Goal: Task Accomplishment & Management: Manage account settings

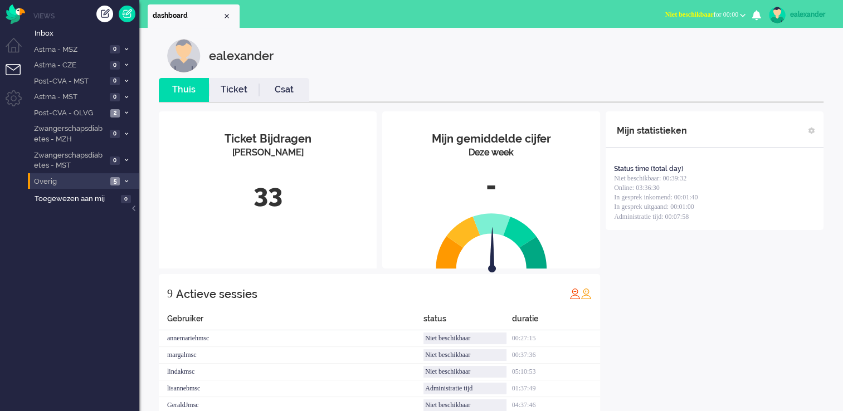
click at [119, 184] on span "5" at bounding box center [114, 181] width 9 height 8
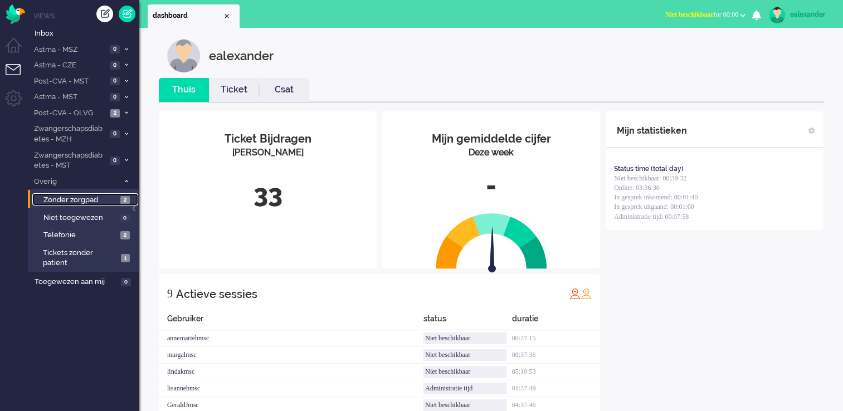
click at [110, 202] on span "Zonder zorgpad" at bounding box center [80, 200] width 74 height 11
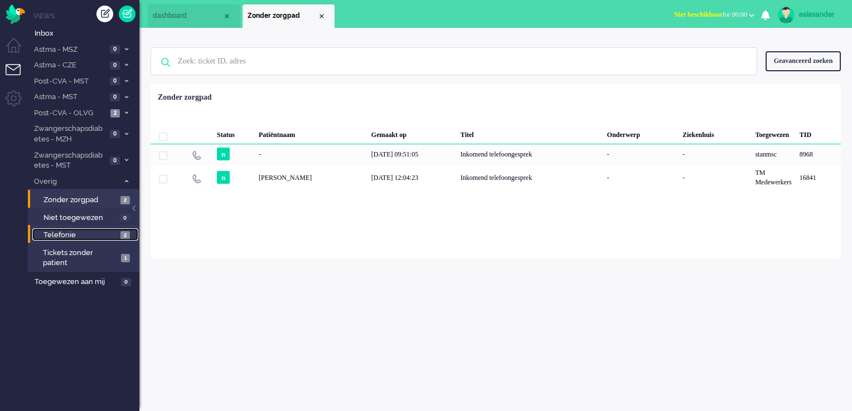
click at [95, 232] on span "Telefonie" at bounding box center [80, 235] width 74 height 11
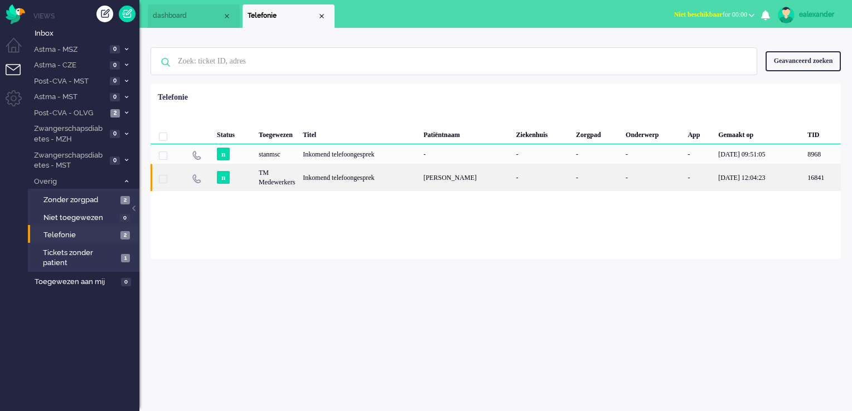
click at [435, 173] on div "[PERSON_NAME]" at bounding box center [465, 177] width 93 height 27
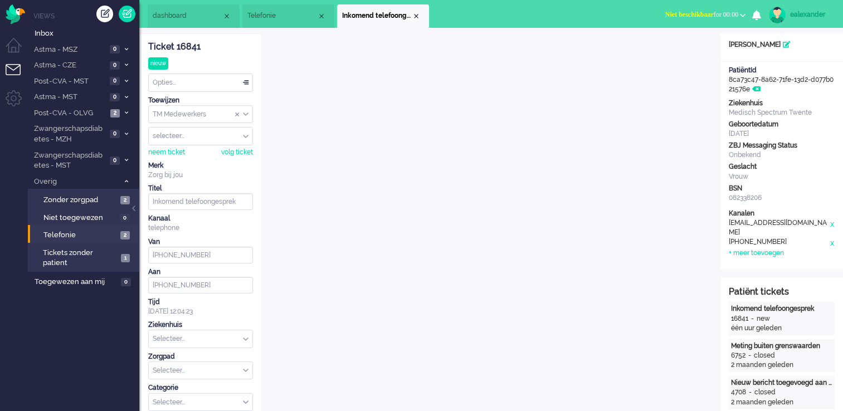
click at [700, 12] on button "Niet beschikbaar for 00:00" at bounding box center [706, 15] width 94 height 16
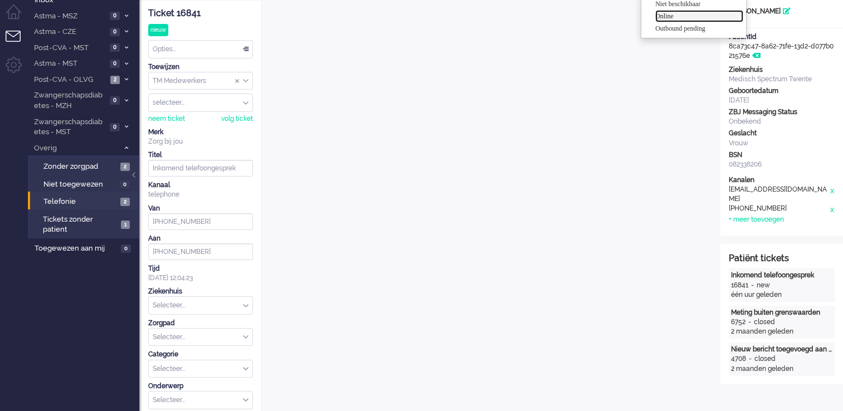
click at [684, 17] on label "Online" at bounding box center [699, 16] width 88 height 9
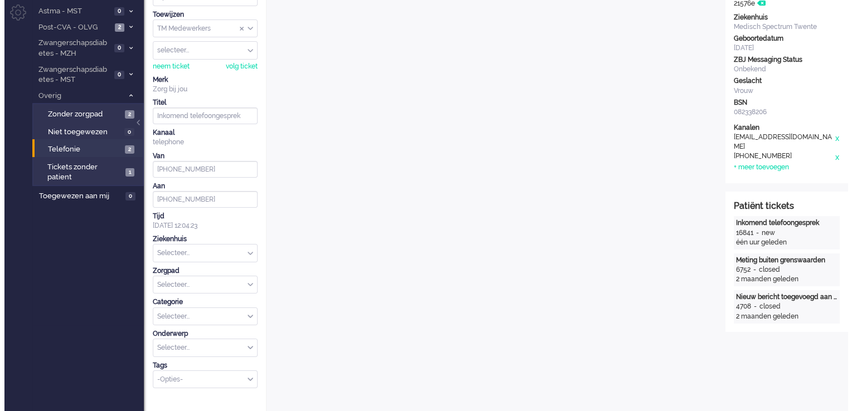
scroll to position [0, 0]
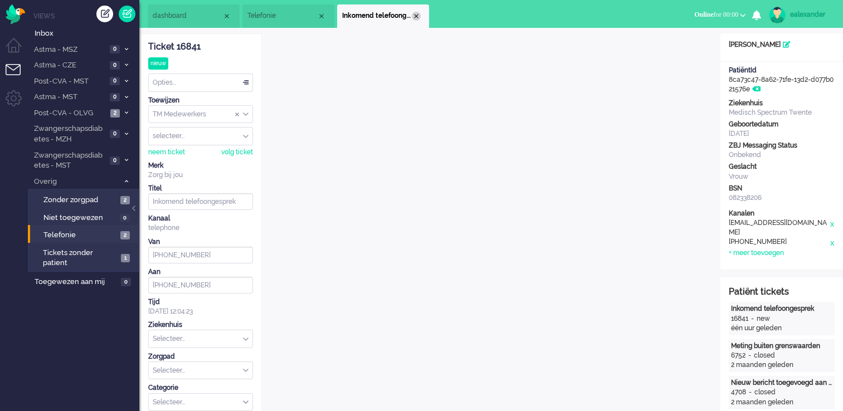
click at [416, 16] on div "Close tab" at bounding box center [416, 16] width 9 height 9
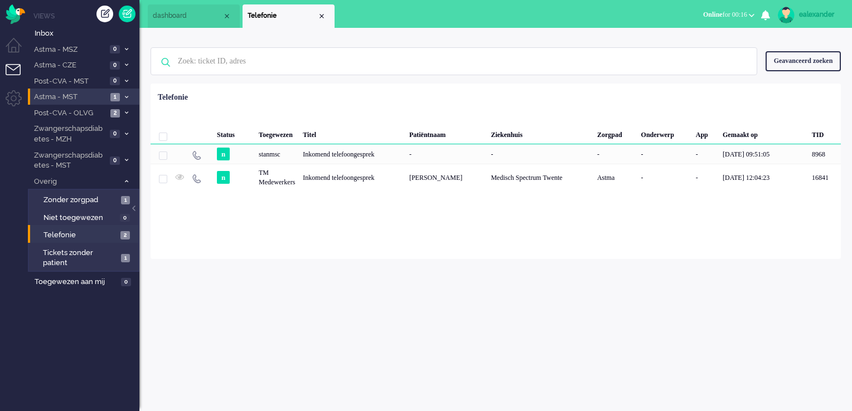
click at [125, 98] on icon at bounding box center [126, 97] width 3 height 4
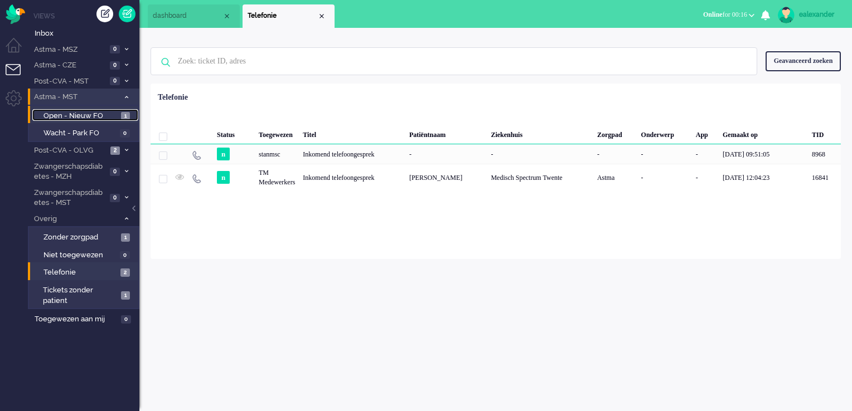
click at [106, 117] on span "Open - Nieuw FO" at bounding box center [80, 116] width 75 height 11
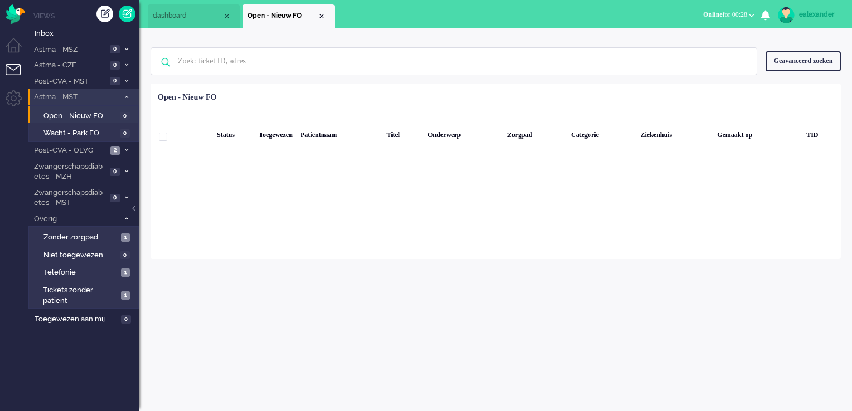
click at [125, 95] on icon at bounding box center [126, 97] width 3 height 4
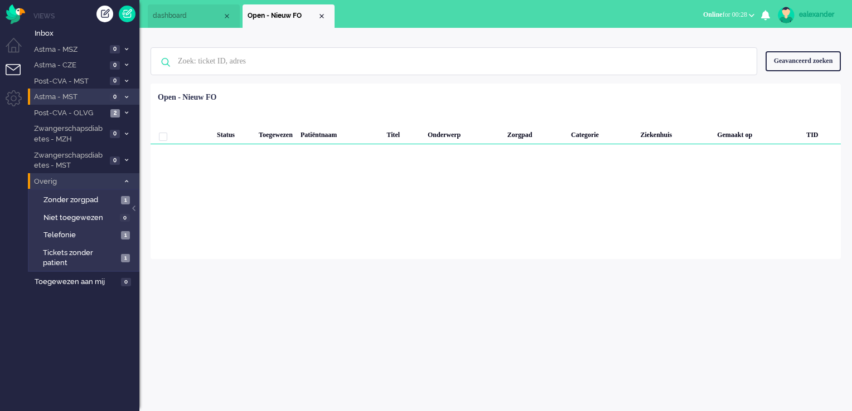
click at [132, 179] on li "Overig 3" at bounding box center [83, 181] width 111 height 16
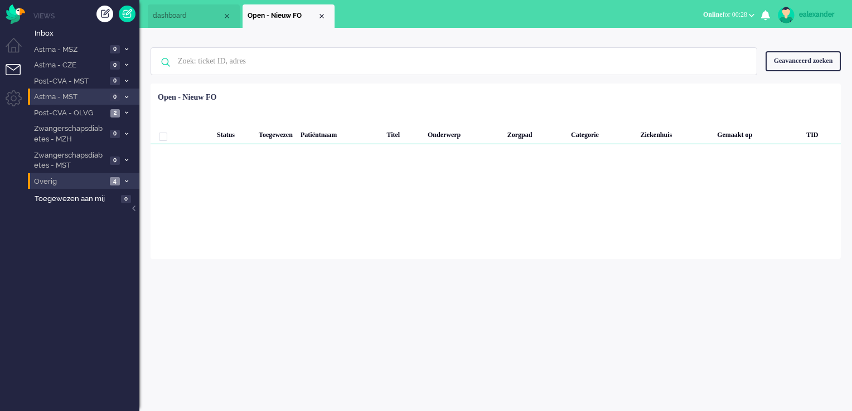
click at [125, 182] on icon at bounding box center [126, 181] width 3 height 4
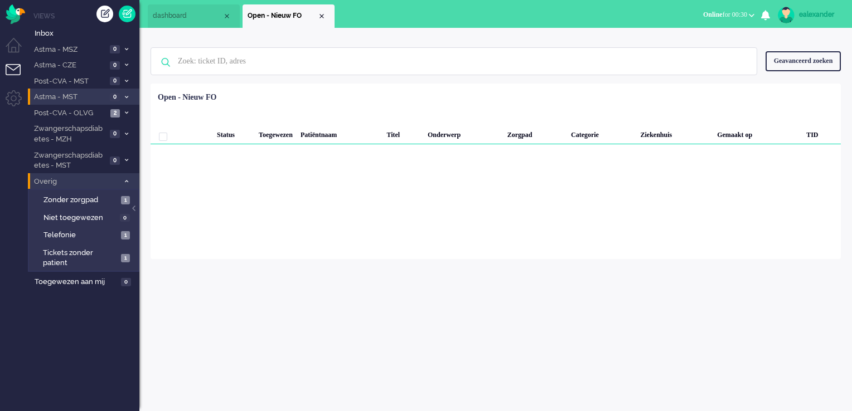
click at [126, 183] on icon at bounding box center [126, 181] width 3 height 4
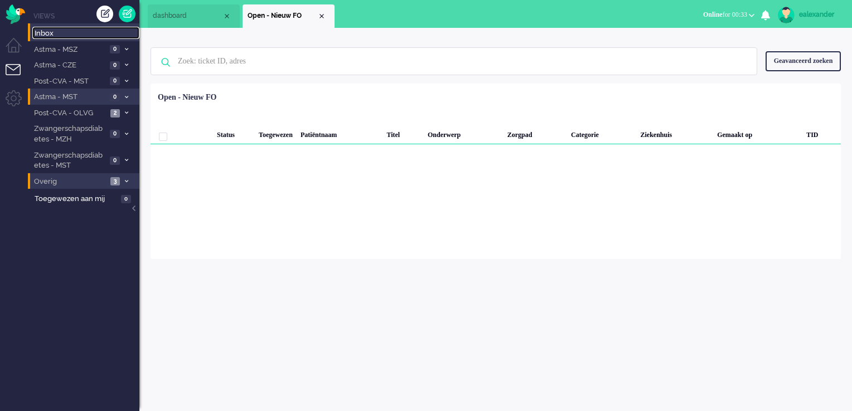
drag, startPoint x: 62, startPoint y: 33, endPoint x: 70, endPoint y: 35, distance: 8.0
click at [62, 33] on span "Inbox" at bounding box center [87, 33] width 105 height 11
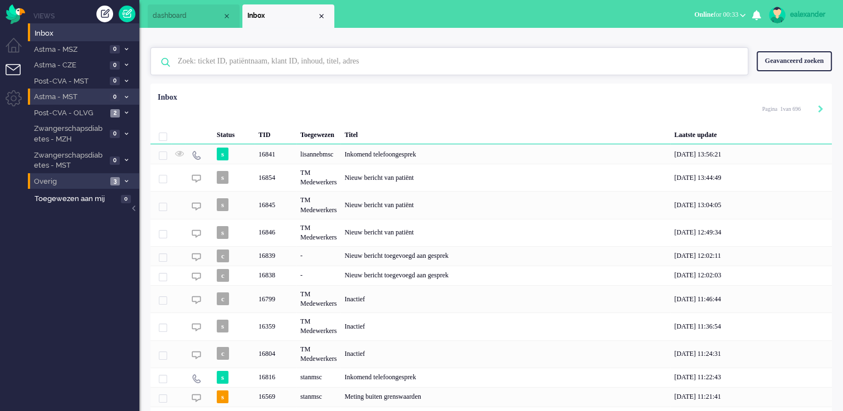
paste input "8572316"
type input "8572316"
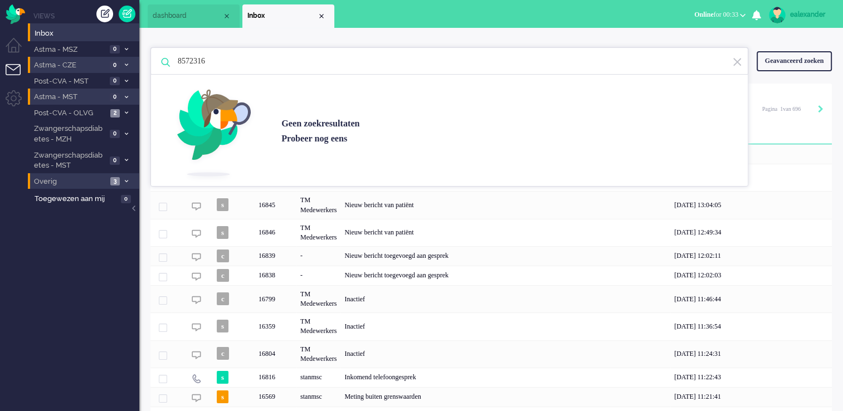
drag, startPoint x: 212, startPoint y: 59, endPoint x: 76, endPoint y: 62, distance: 136.6
click at [76, 62] on div "Thuis Dashboard [GEOGRAPHIC_DATA] Volgen [GEOGRAPHIC_DATA] release_2.1.2 Views …" at bounding box center [421, 205] width 843 height 411
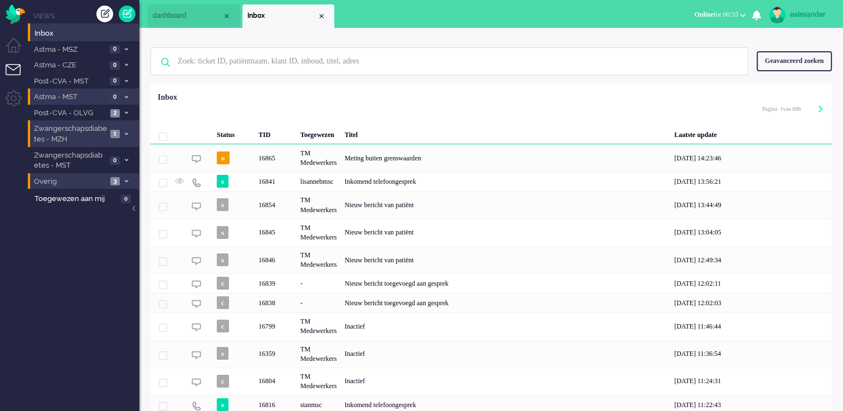
click at [116, 135] on span "1" at bounding box center [114, 134] width 9 height 8
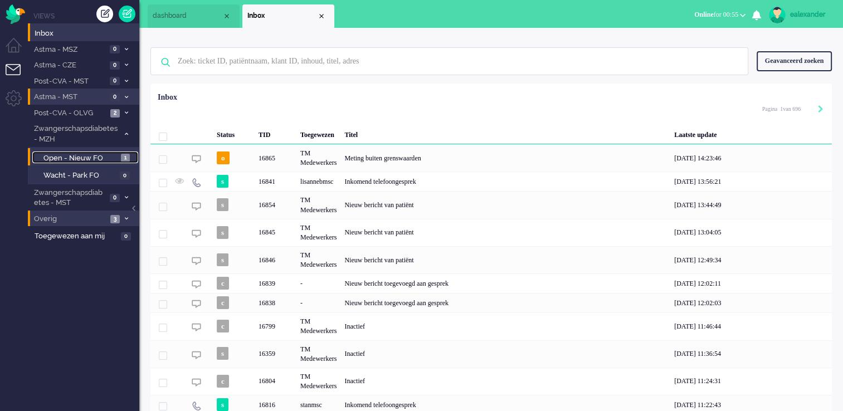
click at [98, 152] on link "Open - Nieuw FO 1" at bounding box center [85, 158] width 106 height 12
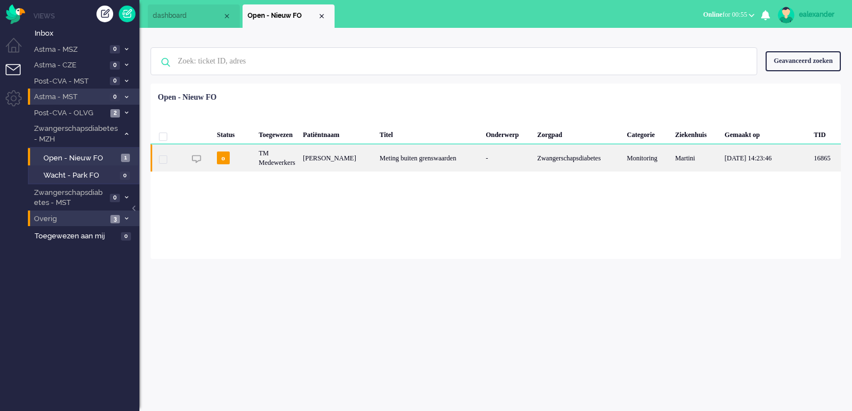
click at [526, 164] on div "-" at bounding box center [507, 157] width 51 height 27
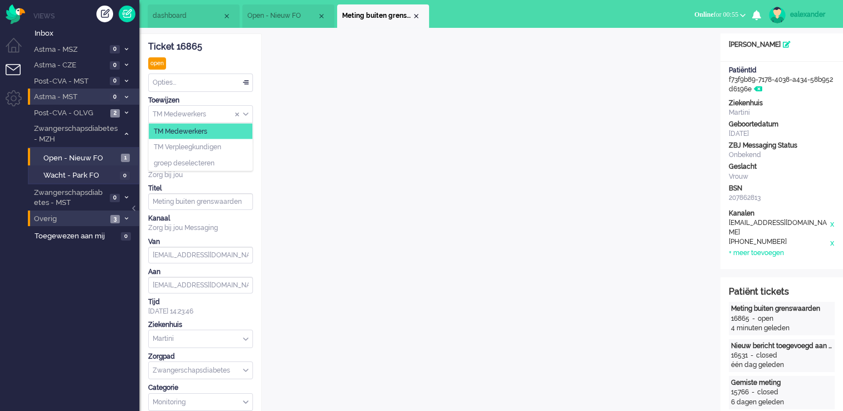
click at [248, 115] on div "TM Medewerkers" at bounding box center [201, 114] width 104 height 17
click at [239, 146] on li "TM Verpleegkundigen" at bounding box center [201, 147] width 104 height 16
click at [417, 17] on div "Close tab" at bounding box center [416, 16] width 9 height 9
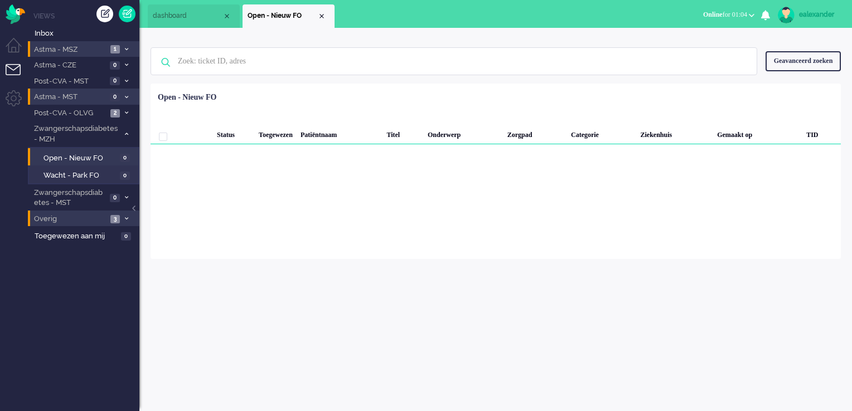
drag, startPoint x: 84, startPoint y: 50, endPoint x: 109, endPoint y: 55, distance: 25.5
click at [84, 50] on span "Astma - MSZ" at bounding box center [69, 50] width 75 height 11
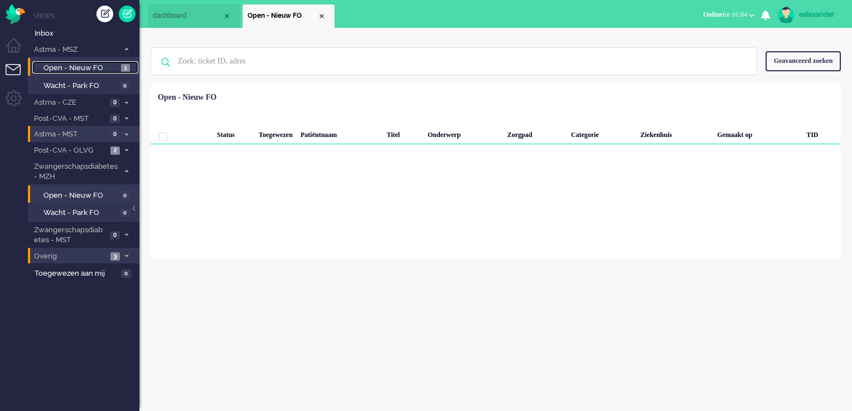
click at [121, 69] on span "1" at bounding box center [125, 68] width 9 height 8
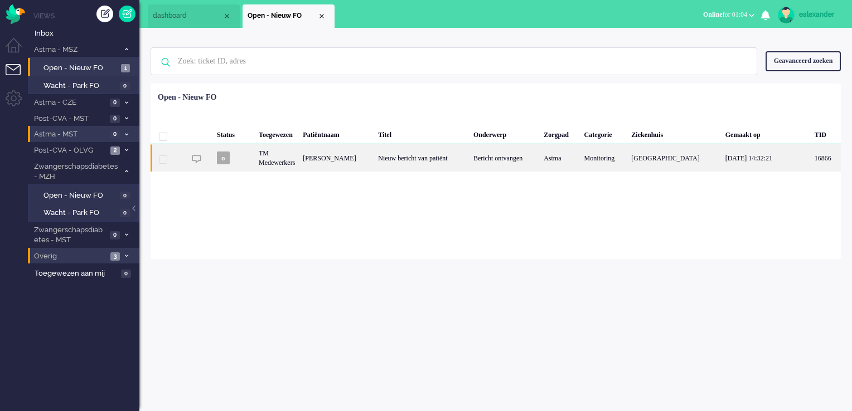
click at [438, 159] on div "Nieuw bericht van patiënt" at bounding box center [421, 157] width 95 height 27
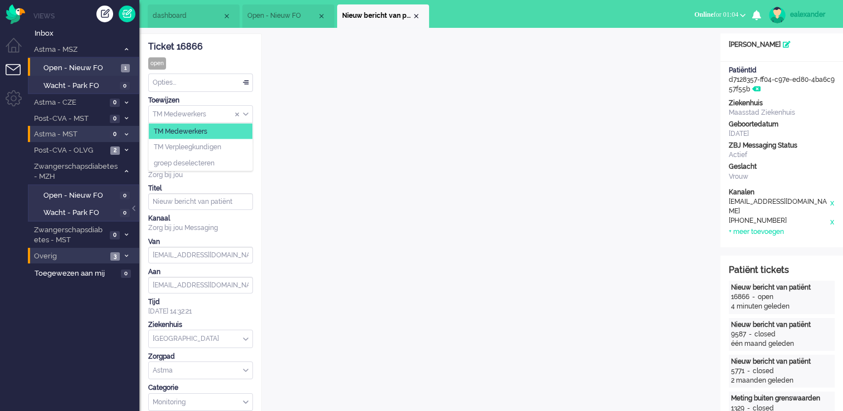
click at [246, 113] on div "TM Medewerkers" at bounding box center [201, 114] width 104 height 17
click at [244, 140] on li "TM Verpleegkundigen" at bounding box center [201, 147] width 104 height 16
click at [135, 208] on div at bounding box center [135, 214] width 6 height 17
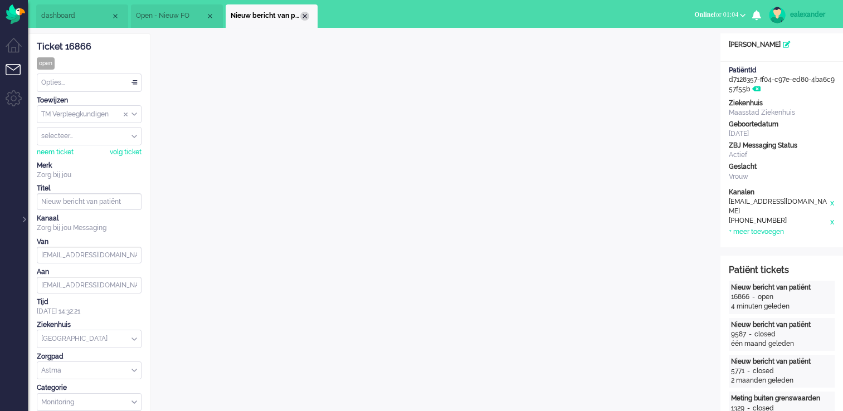
click at [307, 15] on div "Close tab" at bounding box center [304, 16] width 9 height 9
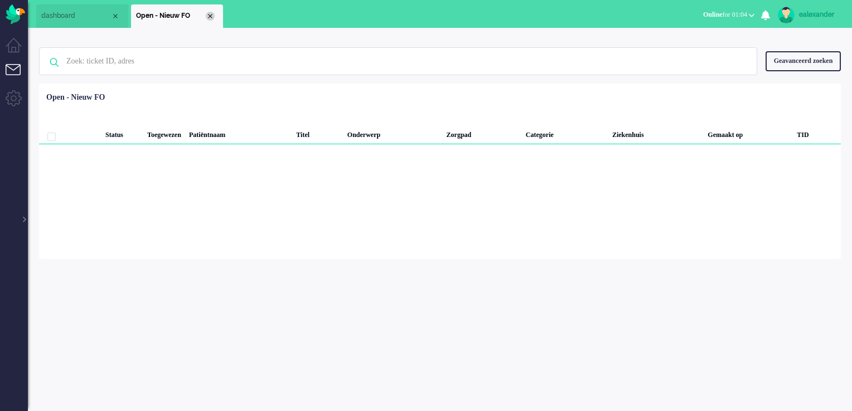
click at [213, 14] on div "Close tab" at bounding box center [210, 16] width 9 height 9
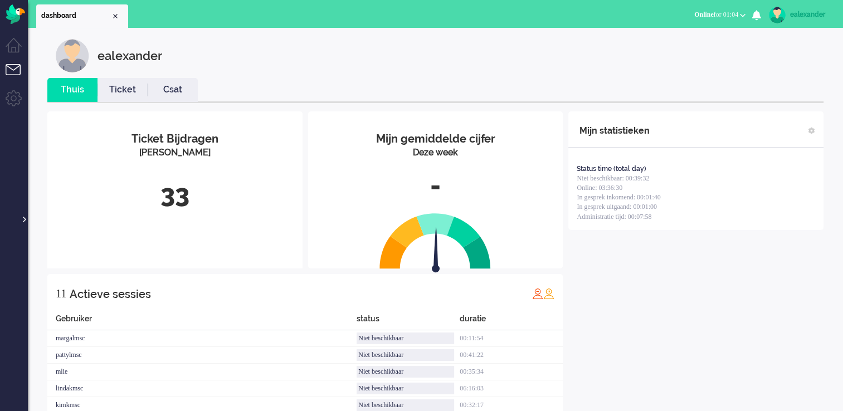
click at [25, 222] on div at bounding box center [24, 214] width 6 height 17
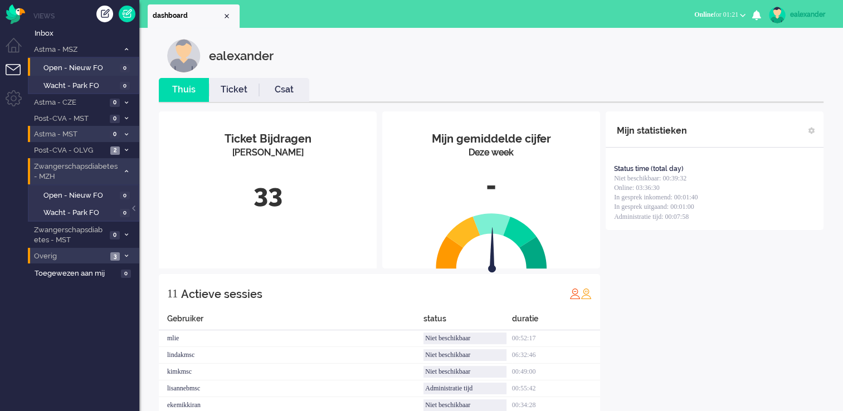
click at [125, 170] on icon at bounding box center [126, 171] width 3 height 4
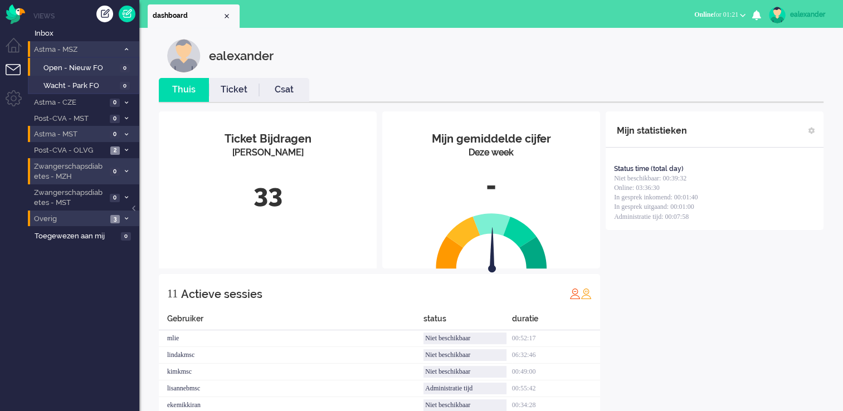
click at [126, 48] on icon at bounding box center [126, 49] width 3 height 4
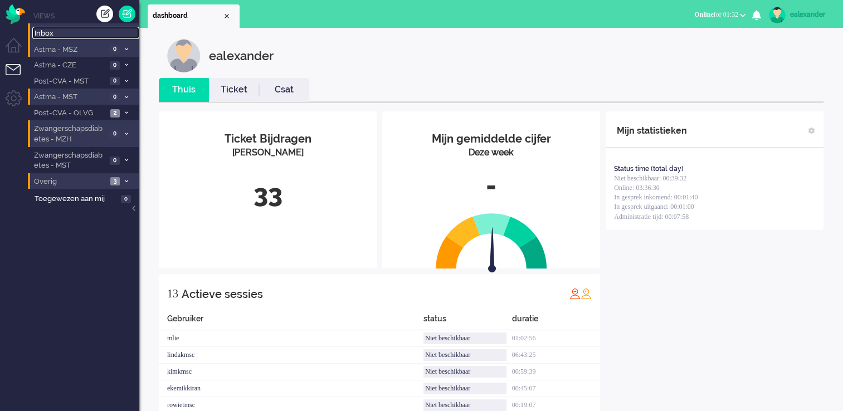
click at [59, 30] on span "Inbox" at bounding box center [87, 33] width 105 height 11
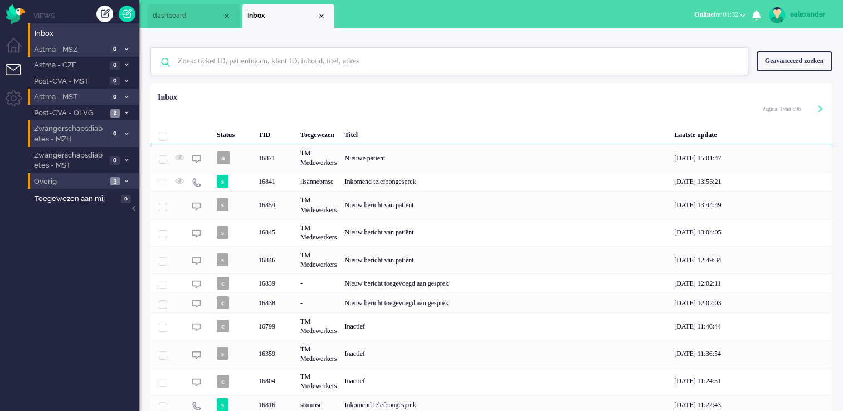
click at [315, 59] on input "text" at bounding box center [450, 61] width 563 height 27
paste input "15866"
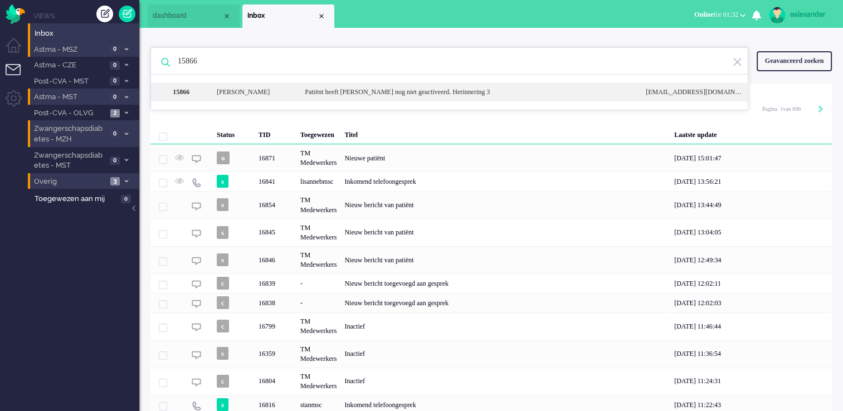
type input "15866"
click at [354, 88] on div "Patiënt heeft [PERSON_NAME] nog niet geactiveerd. Herinnering 3" at bounding box center [467, 92] width 341 height 9
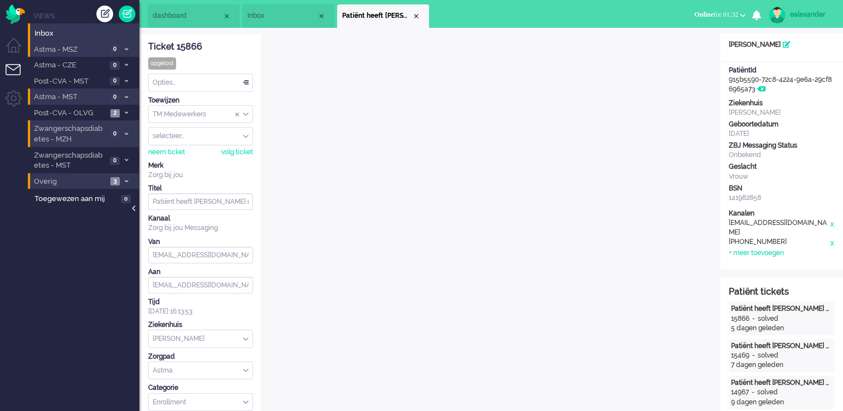
click at [136, 209] on div at bounding box center [135, 214] width 6 height 17
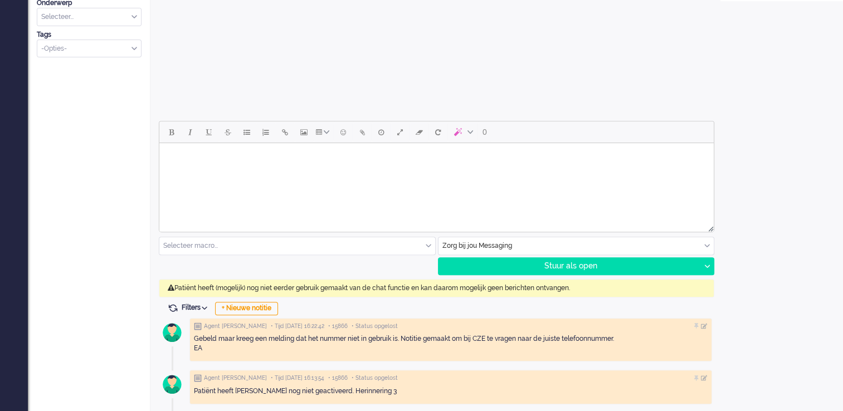
scroll to position [415, 0]
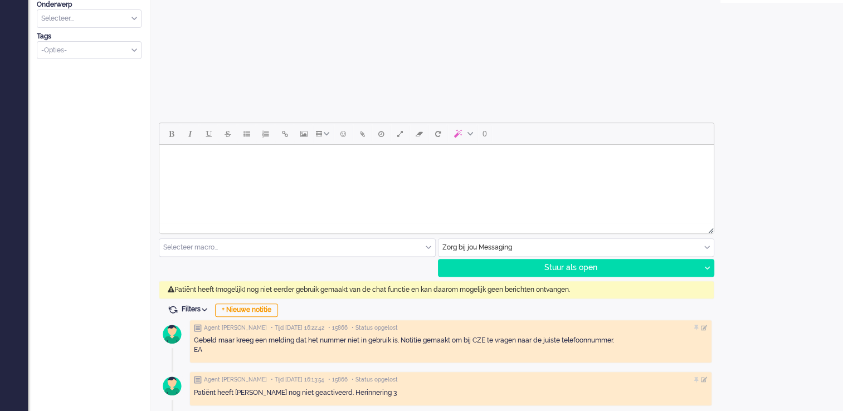
click at [700, 249] on div "Zorg bij jou Messaging" at bounding box center [577, 247] width 276 height 17
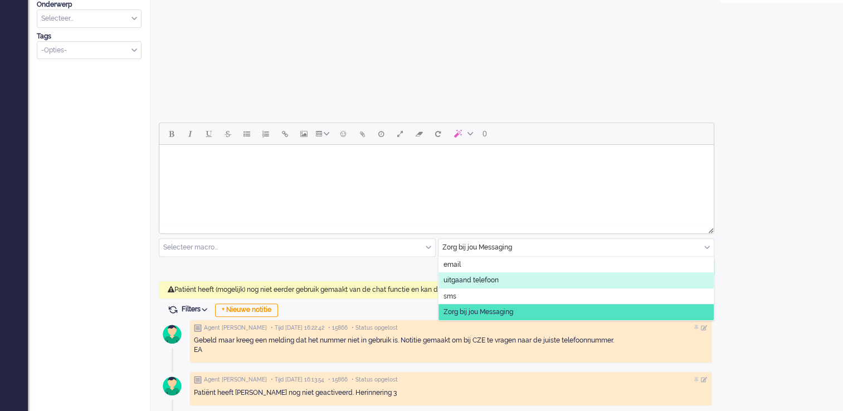
click at [652, 278] on li "uitgaand telefoon" at bounding box center [577, 281] width 276 height 16
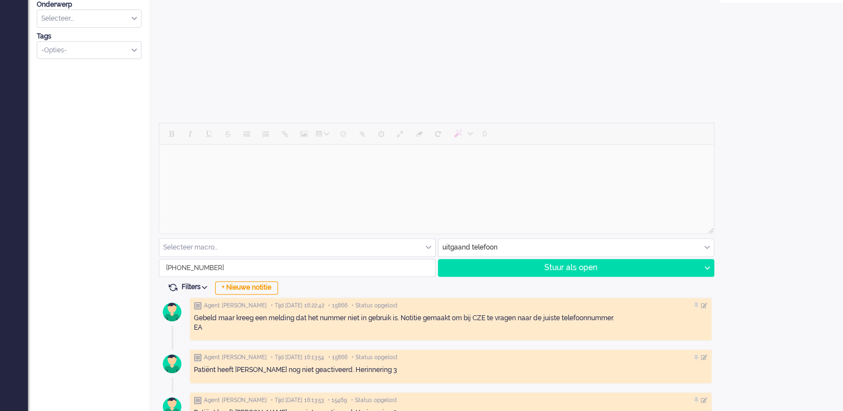
click at [226, 269] on input "[PHONE_NUMBER]" at bounding box center [297, 268] width 276 height 17
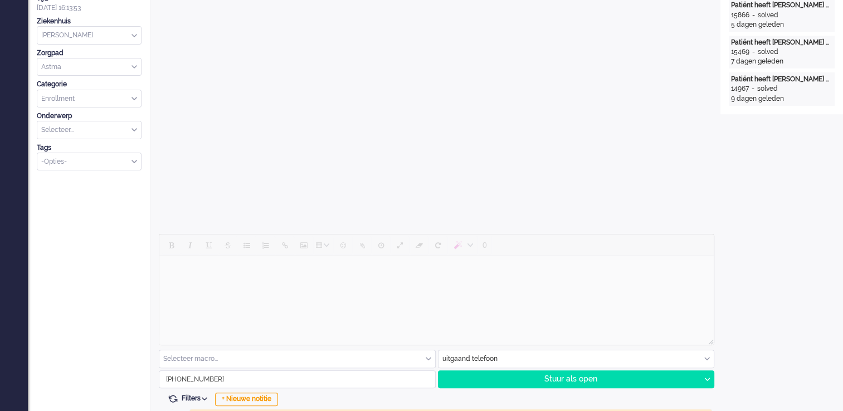
scroll to position [359, 0]
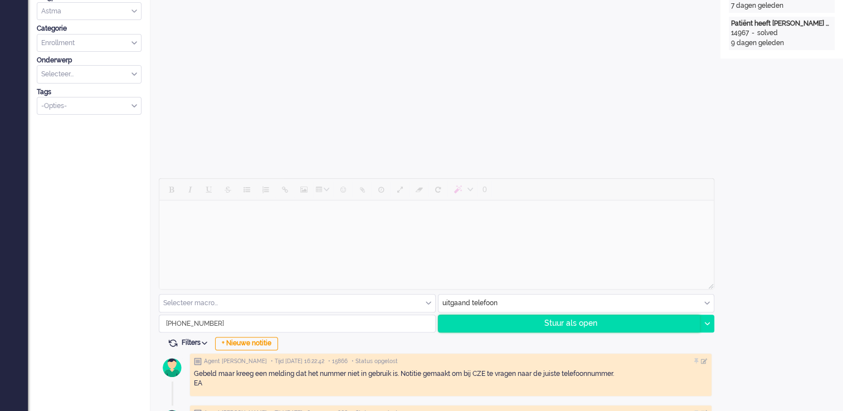
click at [615, 324] on div "Stuur als open" at bounding box center [570, 323] width 262 height 17
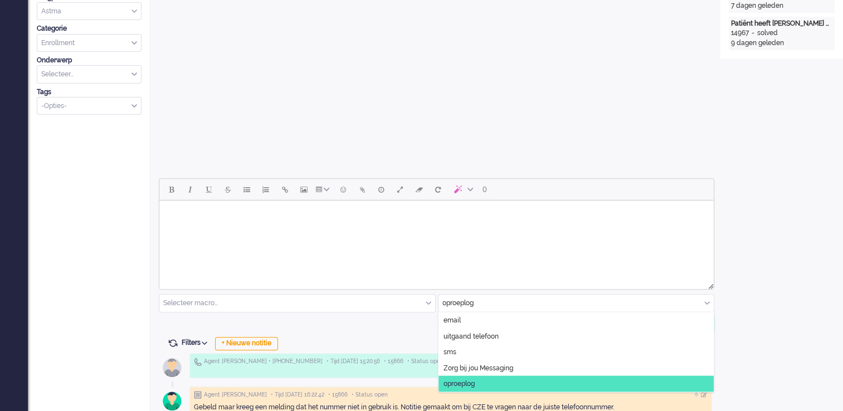
click at [700, 305] on div "oproeplog" at bounding box center [577, 303] width 276 height 17
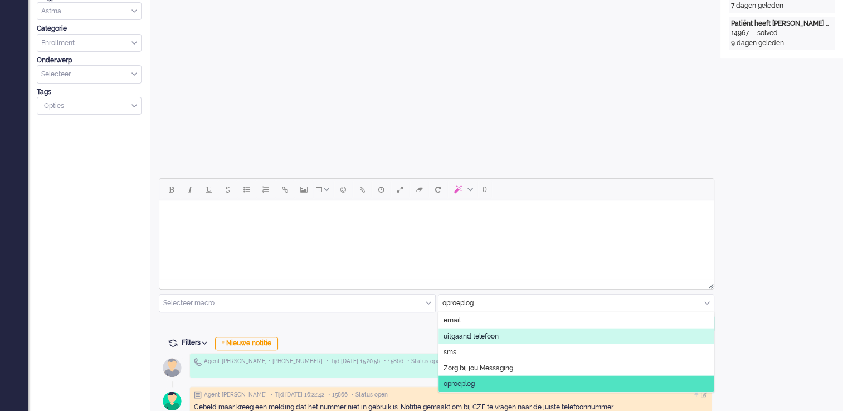
click at [521, 331] on li "uitgaand telefoon" at bounding box center [577, 336] width 276 height 16
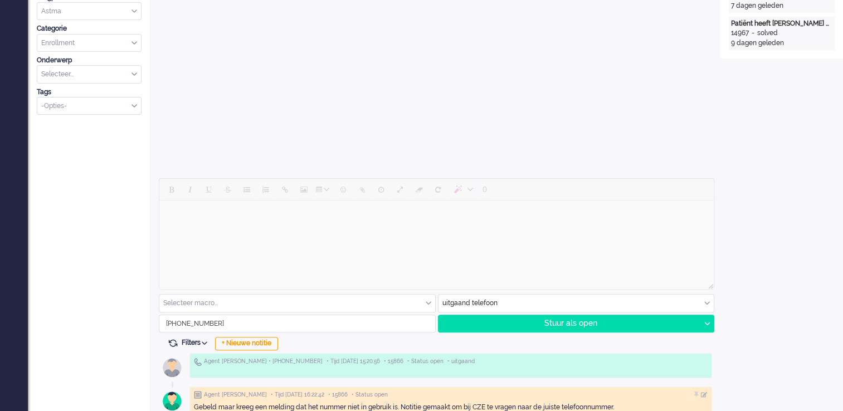
drag, startPoint x: 178, startPoint y: 323, endPoint x: 237, endPoint y: 323, distance: 59.1
click at [237, 323] on input "[PHONE_NUMBER]" at bounding box center [297, 323] width 276 height 17
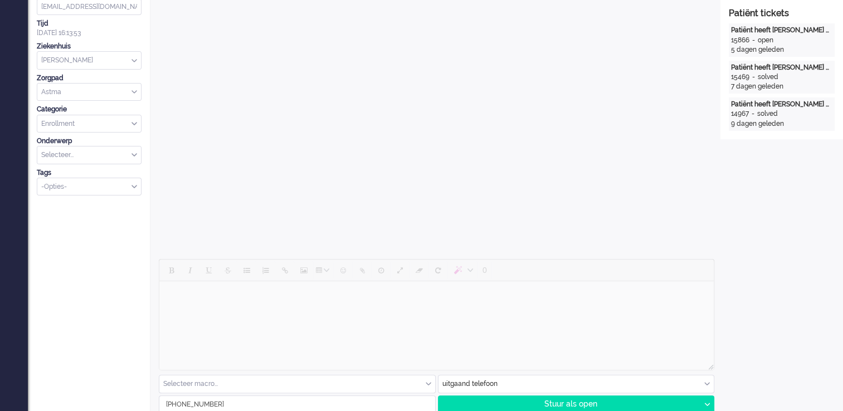
scroll to position [390, 0]
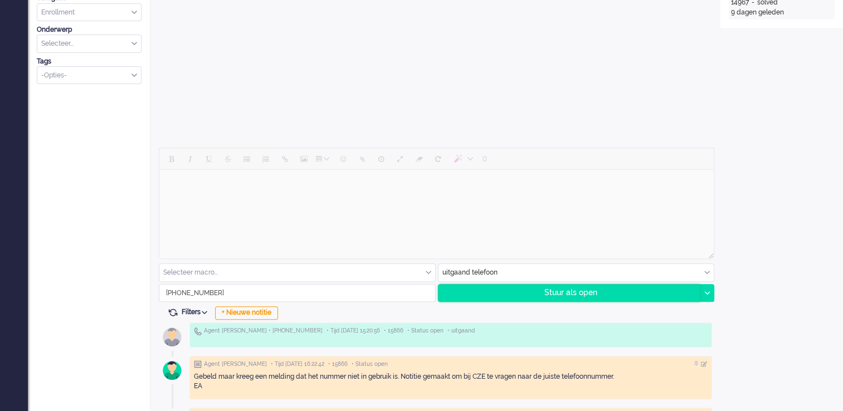
type input "[PHONE_NUMBER]"
click at [602, 294] on div "Stuur als open" at bounding box center [570, 293] width 262 height 17
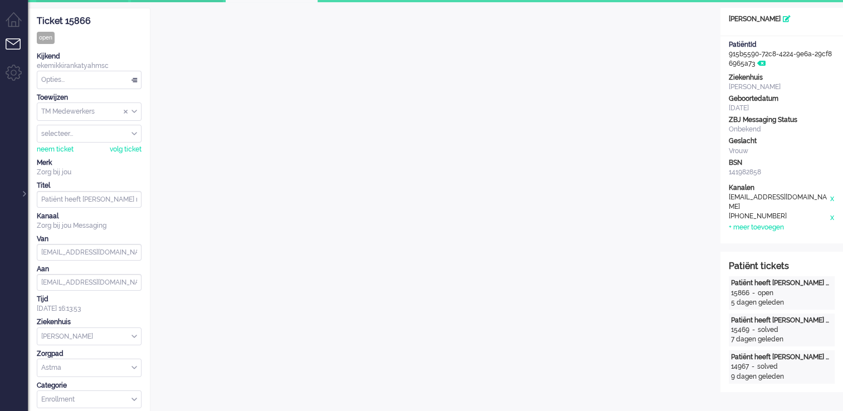
scroll to position [0, 0]
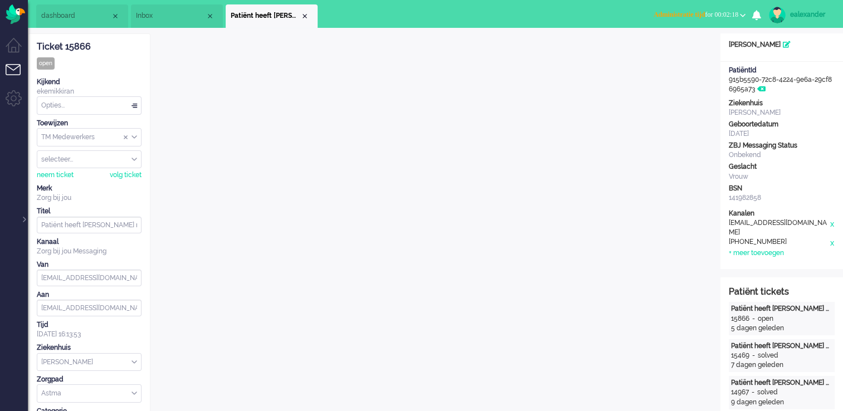
click at [700, 14] on span "Administratie tijd for 00:02:18" at bounding box center [696, 15] width 85 height 8
click at [696, 50] on label "Online" at bounding box center [699, 49] width 88 height 9
click at [119, 105] on div "Opties..." at bounding box center [89, 105] width 104 height 17
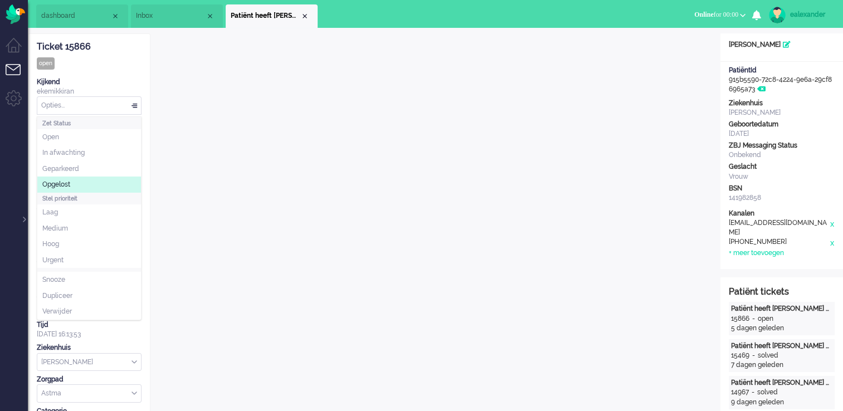
click at [65, 183] on span "Opgelost" at bounding box center [56, 184] width 28 height 9
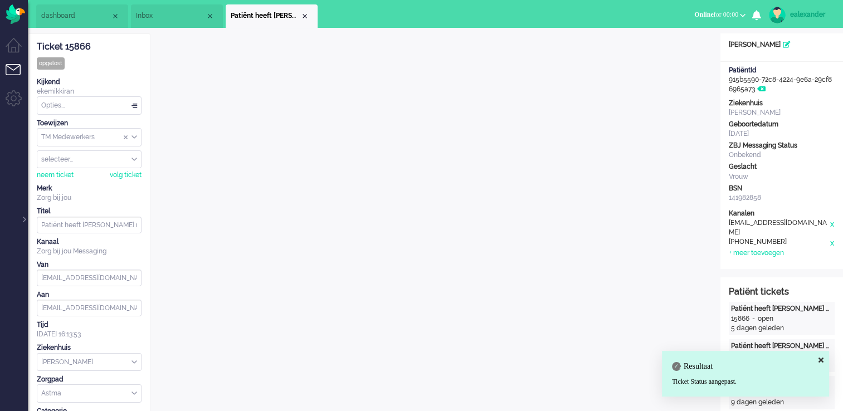
drag, startPoint x: 304, startPoint y: 14, endPoint x: 217, endPoint y: 46, distance: 92.4
click at [304, 14] on div "Close tab" at bounding box center [304, 16] width 9 height 9
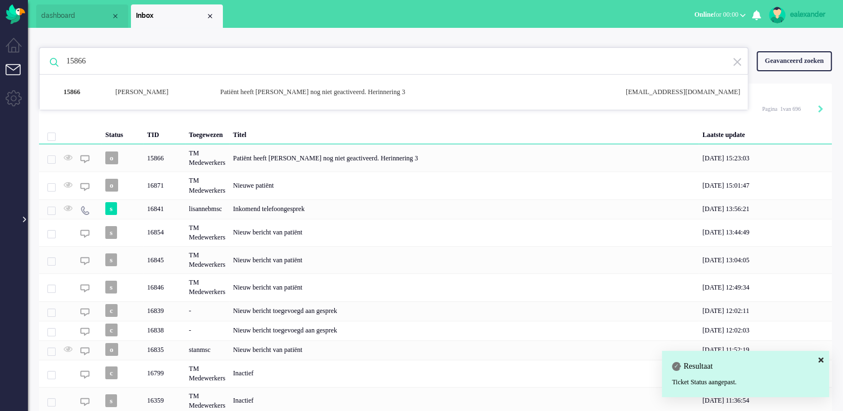
click at [22, 220] on div at bounding box center [24, 214] width 6 height 17
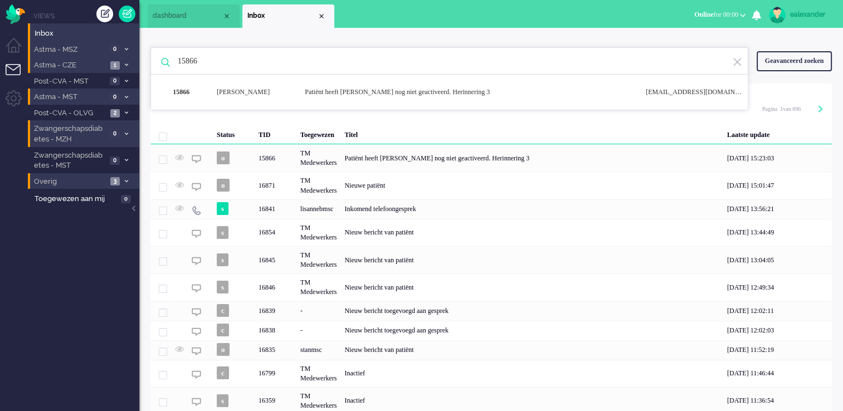
click at [119, 69] on span "1" at bounding box center [114, 65] width 9 height 8
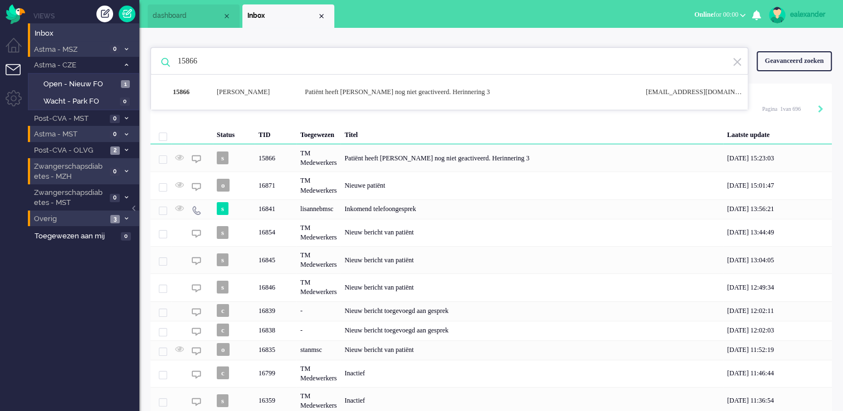
click at [700, 60] on img at bounding box center [737, 62] width 10 height 11
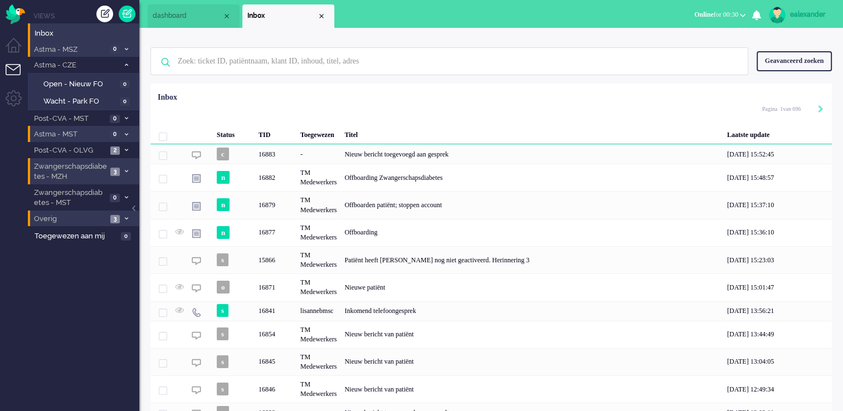
click at [124, 171] on span at bounding box center [126, 172] width 8 height 6
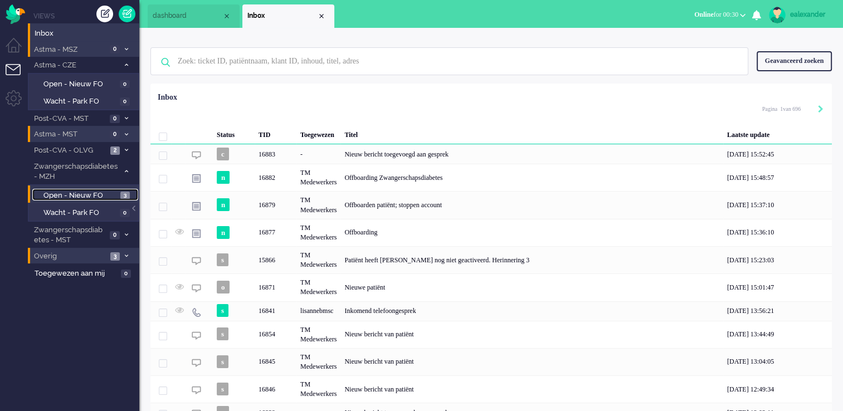
click at [117, 197] on span "Open - Nieuw FO" at bounding box center [80, 196] width 74 height 11
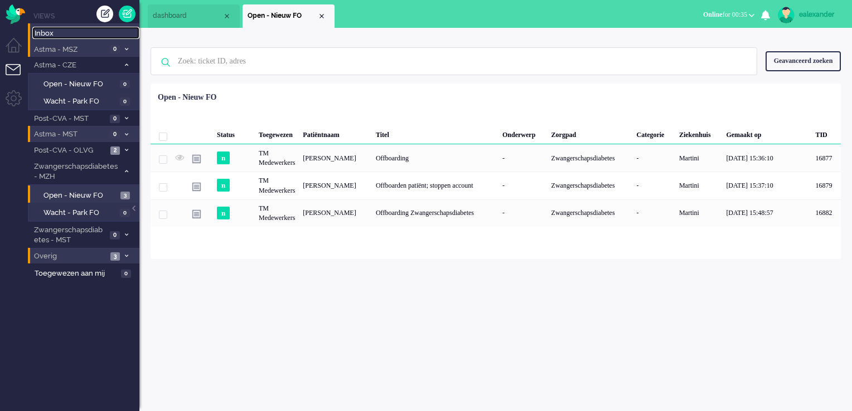
click at [46, 27] on link "Inbox" at bounding box center [85, 33] width 107 height 12
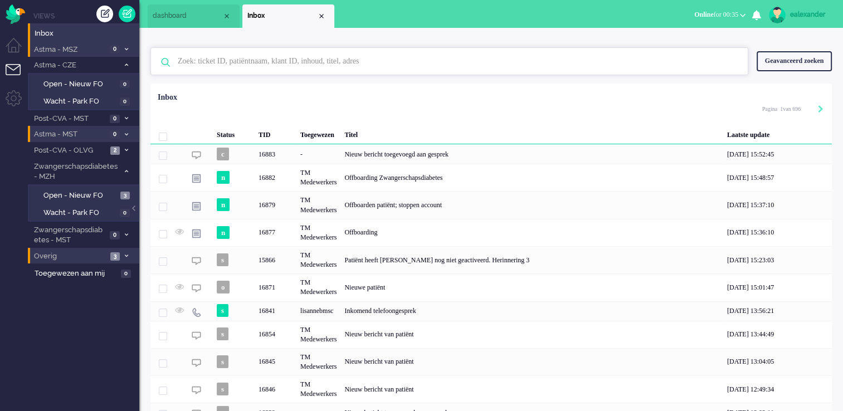
click at [294, 62] on input "text" at bounding box center [450, 61] width 563 height 27
paste input "11709"
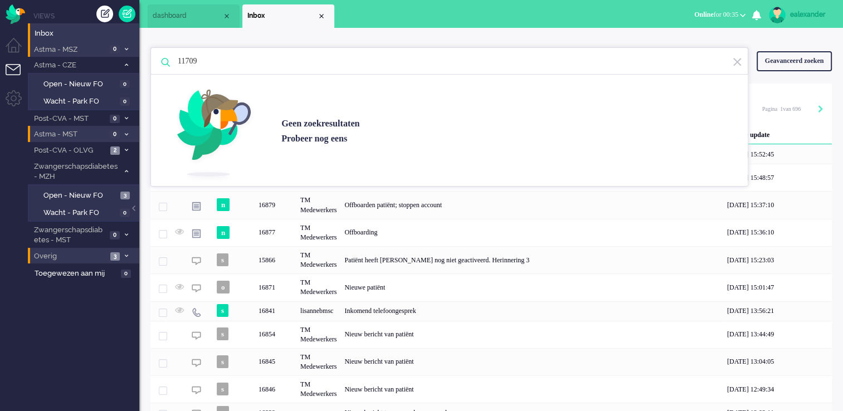
type input "11709"
click at [700, 61] on div "Geavanceerd zoeken" at bounding box center [794, 61] width 75 height 20
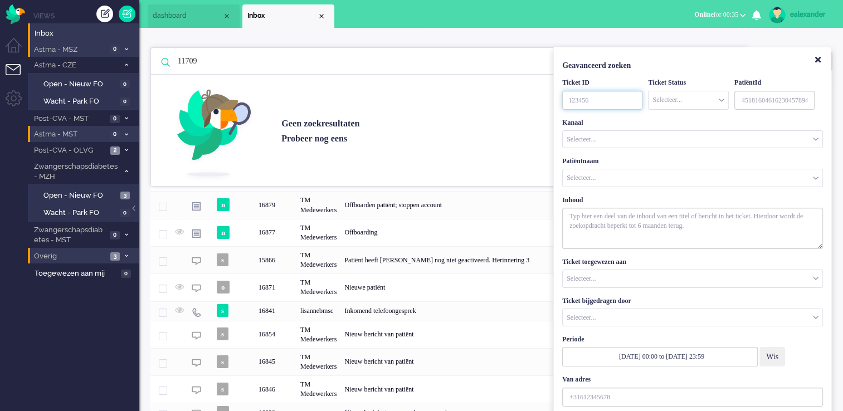
click at [593, 96] on input "TicketID" at bounding box center [602, 100] width 80 height 19
paste input "11709"
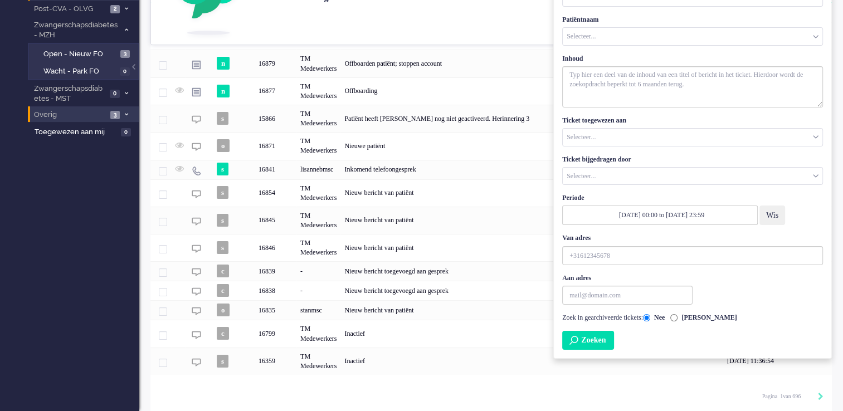
type input "11709"
click at [592, 331] on button "Zoeken" at bounding box center [588, 340] width 52 height 19
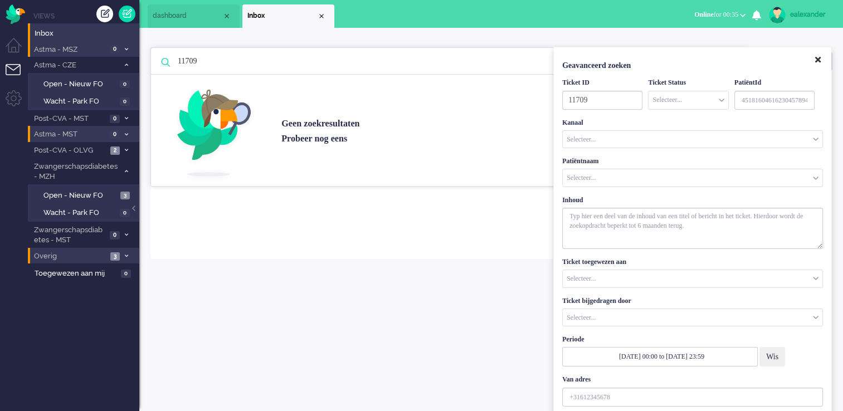
click at [700, 62] on icon "Close" at bounding box center [818, 60] width 6 height 8
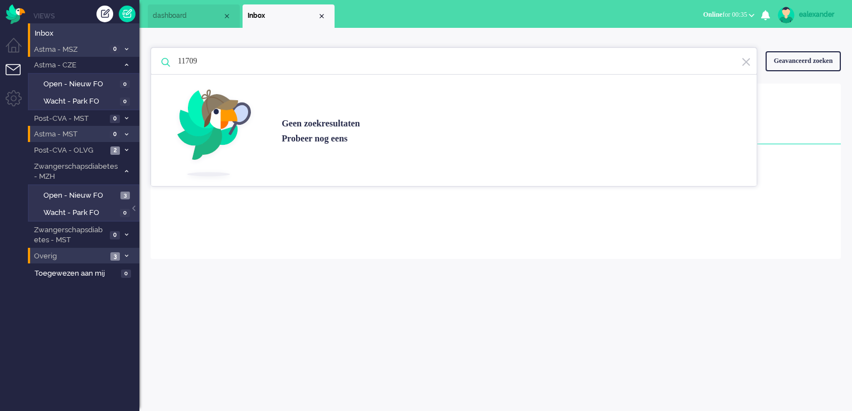
click at [700, 63] on img at bounding box center [746, 62] width 10 height 11
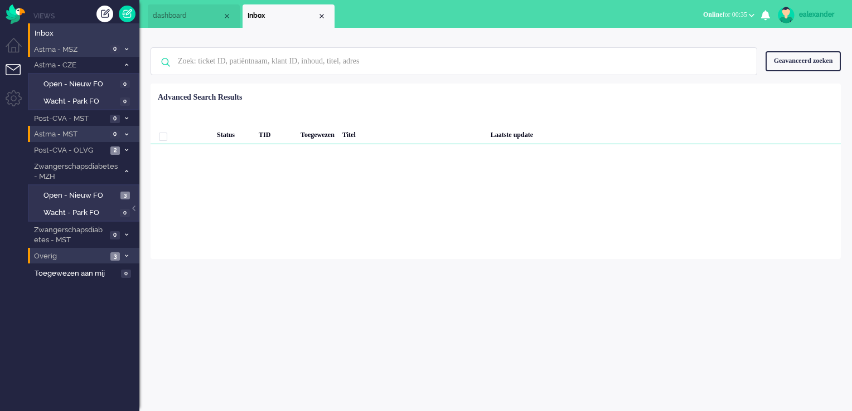
click at [700, 59] on div "Geavanceerd zoeken" at bounding box center [802, 61] width 75 height 20
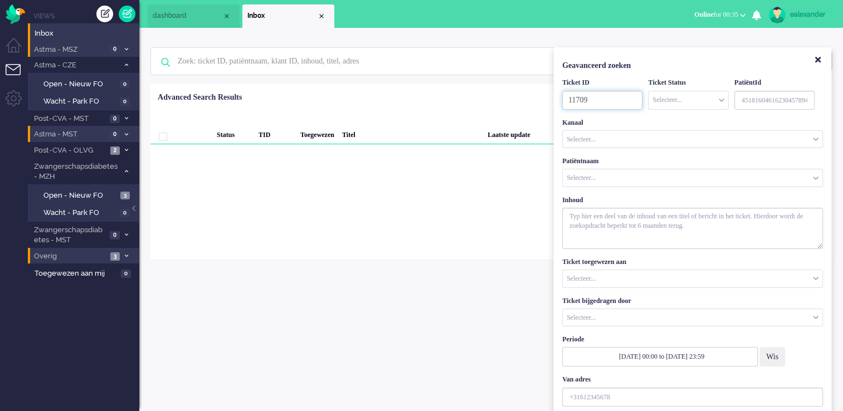
click at [605, 102] on input "11709" at bounding box center [602, 100] width 80 height 19
drag, startPoint x: 590, startPoint y: 101, endPoint x: 601, endPoint y: 99, distance: 11.4
click at [552, 101] on div "Geen zoekresultaten [PERSON_NAME] nog eens Geavanceerd zoeken Geavanceerd zoeke…" at bounding box center [491, 149] width 682 height 220
drag, startPoint x: 606, startPoint y: 99, endPoint x: 552, endPoint y: 102, distance: 54.1
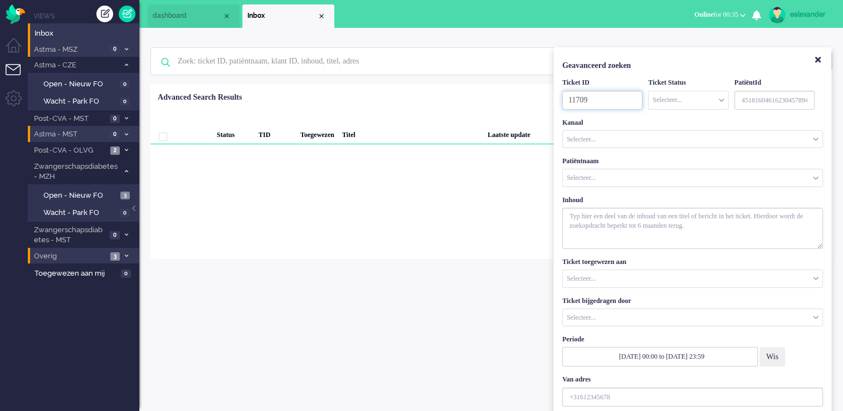
click at [552, 102] on div "Geen zoekresultaten [PERSON_NAME] nog eens Geavanceerd zoeken Geavanceerd zoeke…" at bounding box center [491, 149] width 682 height 220
click at [700, 59] on button "Close" at bounding box center [818, 60] width 19 height 18
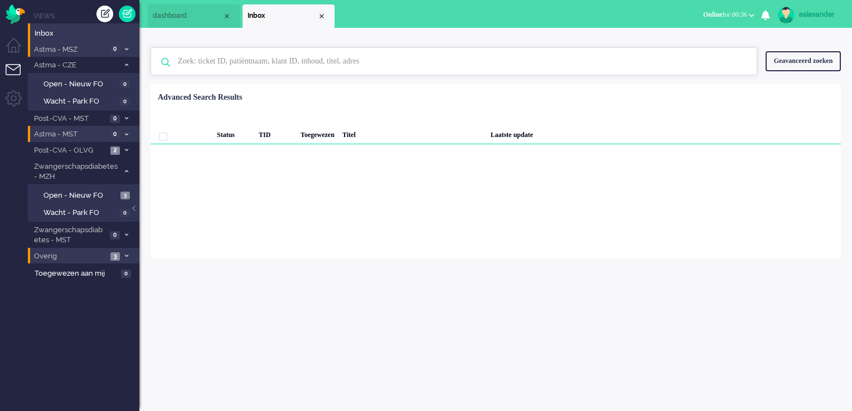
click at [459, 66] on input "text" at bounding box center [455, 61] width 572 height 27
paste input "14136"
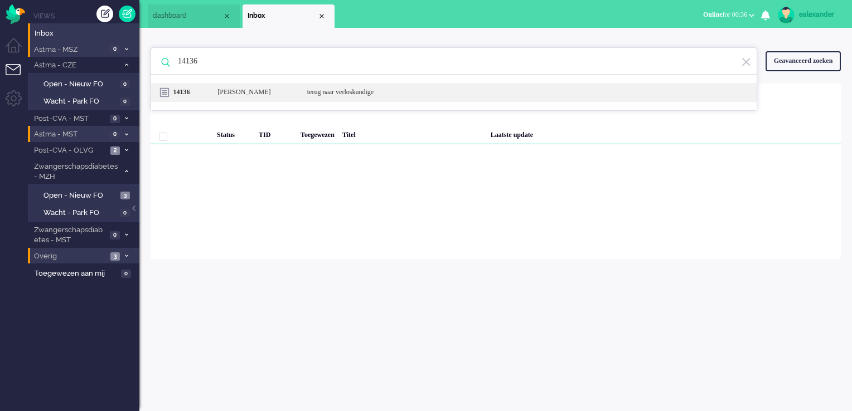
type input "14136"
click at [349, 96] on div "terug naar verloskundige" at bounding box center [472, 92] width 346 height 9
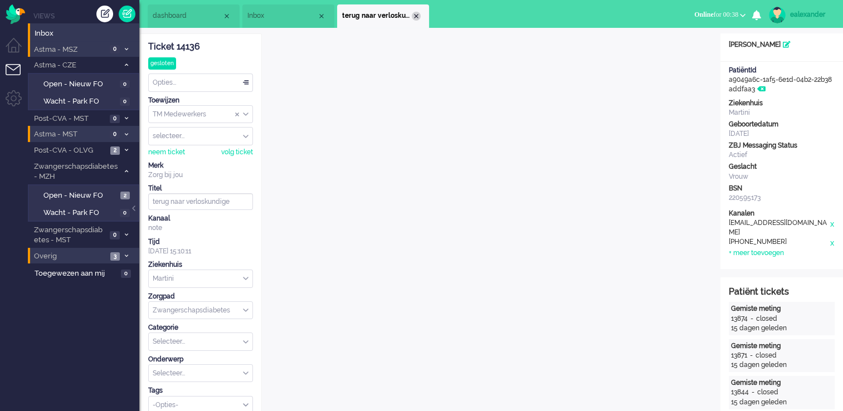
click at [415, 15] on div "Close tab" at bounding box center [416, 16] width 9 height 9
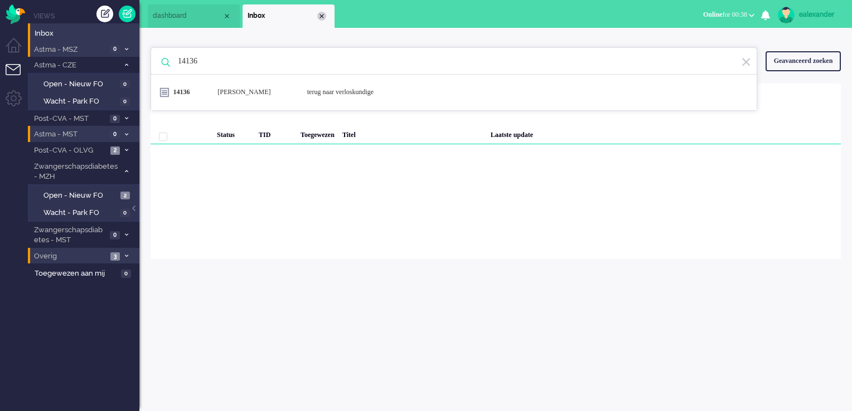
click at [322, 18] on div "Close tab" at bounding box center [321, 16] width 9 height 9
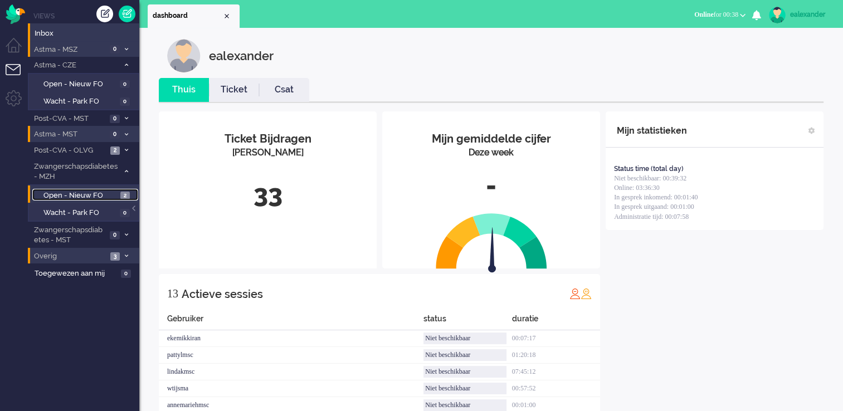
click at [71, 193] on span "Open - Nieuw FO" at bounding box center [80, 196] width 74 height 11
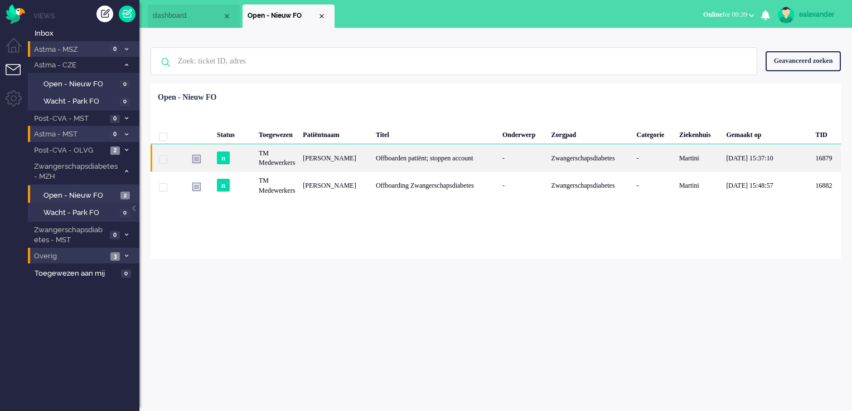
click at [491, 171] on div "Offboarden patiënt; stoppen account" at bounding box center [435, 157] width 127 height 27
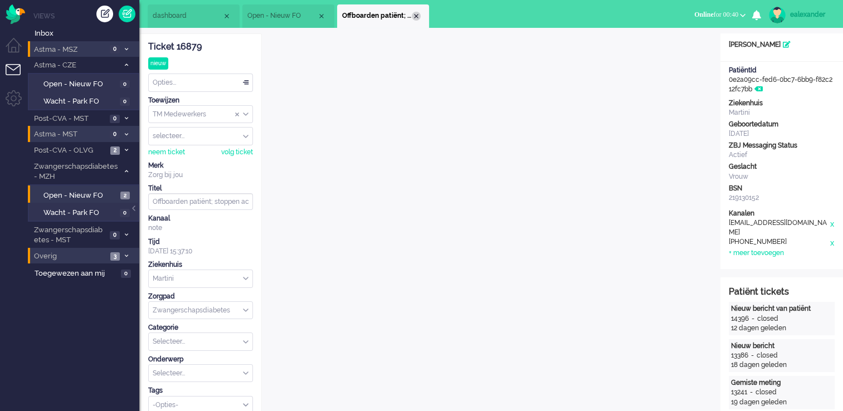
click at [417, 19] on div "Close tab" at bounding box center [416, 16] width 9 height 9
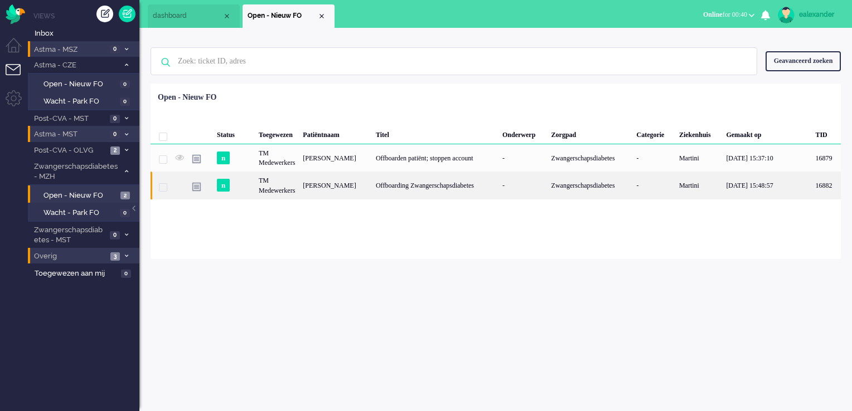
click at [460, 193] on div "Offboarding Zwangerschapsdiabetes" at bounding box center [435, 185] width 127 height 27
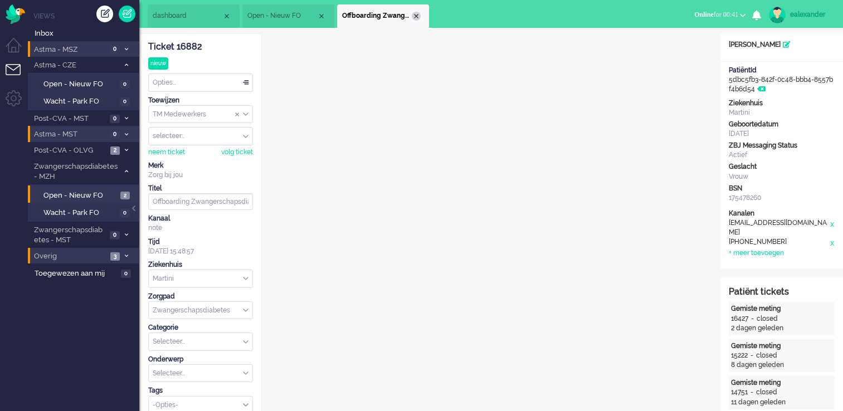
click at [417, 15] on div "Close tab" at bounding box center [416, 16] width 9 height 9
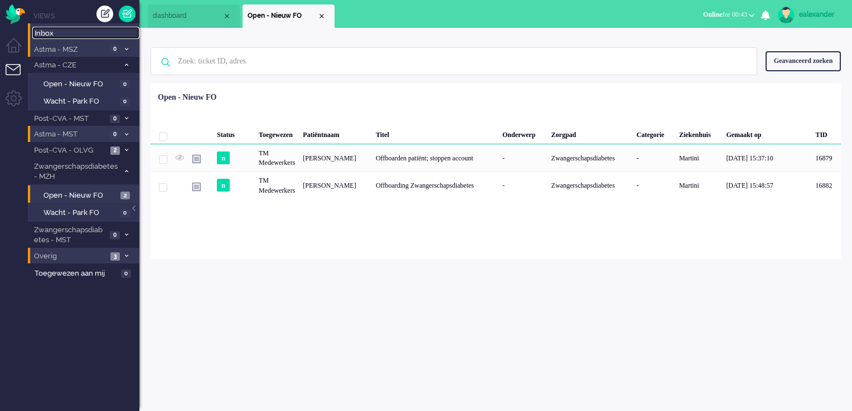
drag, startPoint x: 59, startPoint y: 33, endPoint x: 71, endPoint y: 35, distance: 11.8
click at [59, 33] on span "Inbox" at bounding box center [87, 33] width 105 height 11
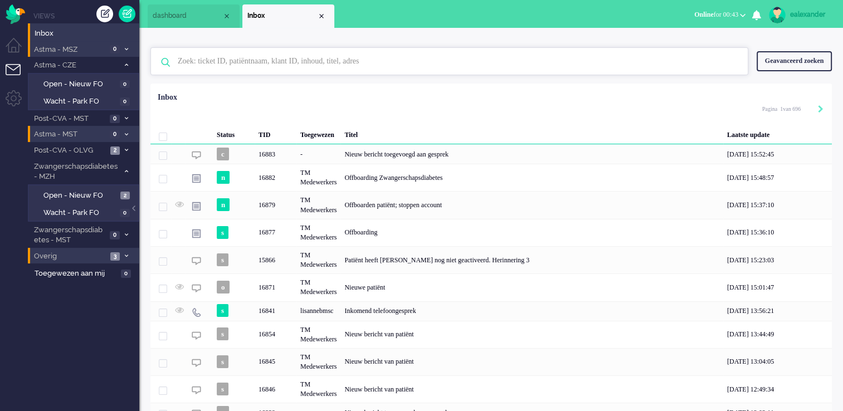
click at [306, 56] on input "text" at bounding box center [450, 61] width 563 height 27
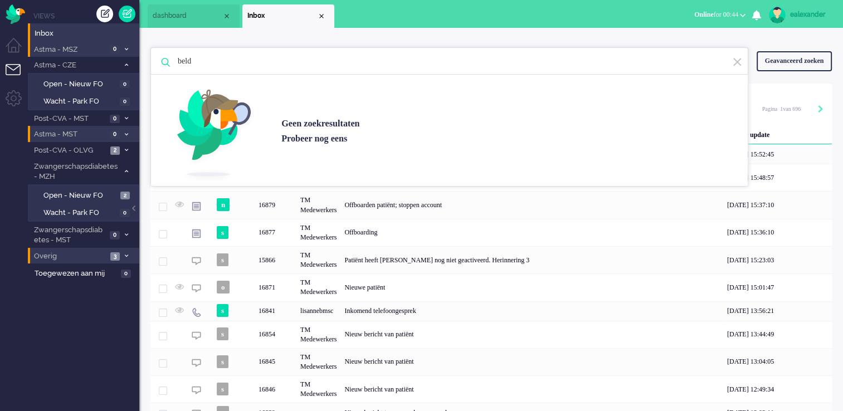
type input "beld"
click at [700, 58] on div "Geavanceerd zoeken" at bounding box center [794, 61] width 75 height 20
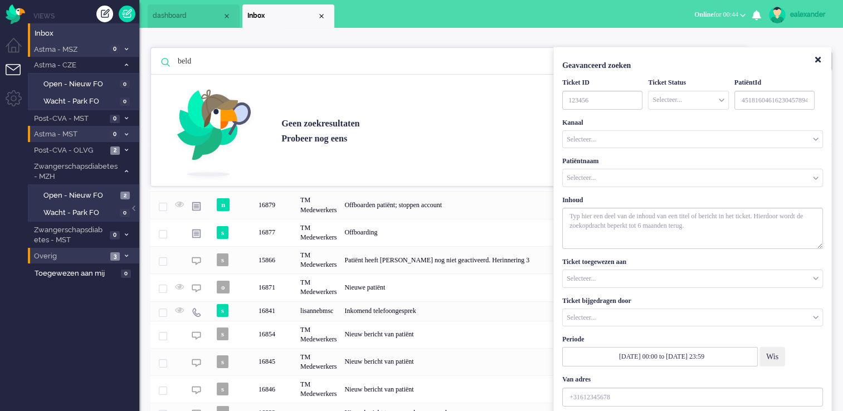
click at [637, 179] on input "Customer Name" at bounding box center [693, 177] width 260 height 17
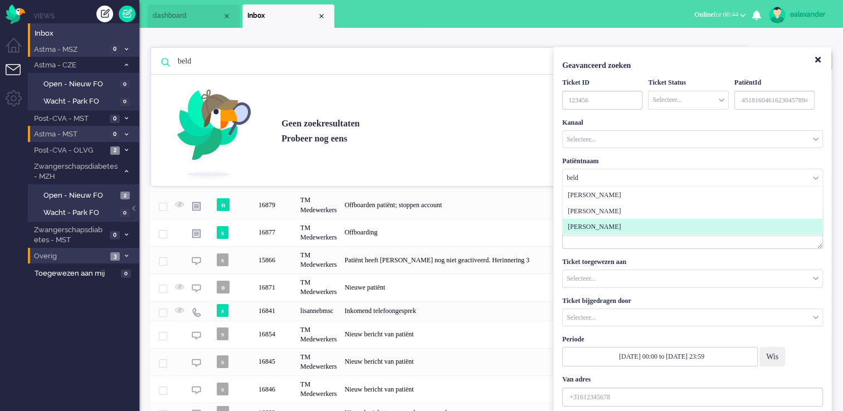
type input "beld"
click at [634, 231] on li "[PERSON_NAME]" at bounding box center [693, 227] width 260 height 16
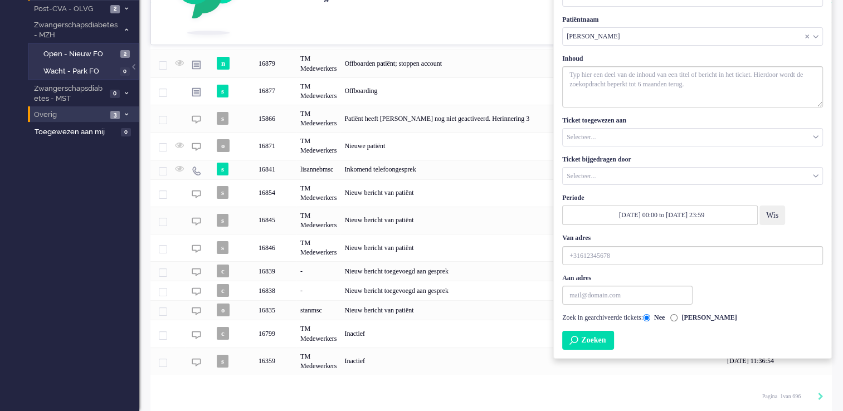
click at [610, 331] on button "Zoeken" at bounding box center [588, 340] width 52 height 19
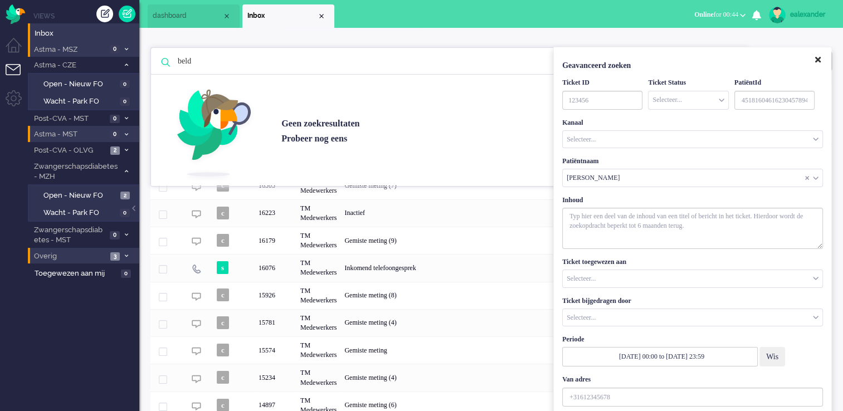
drag, startPoint x: 822, startPoint y: 62, endPoint x: 754, endPoint y: 61, distance: 68.6
click at [700, 62] on button "Close" at bounding box center [818, 60] width 19 height 18
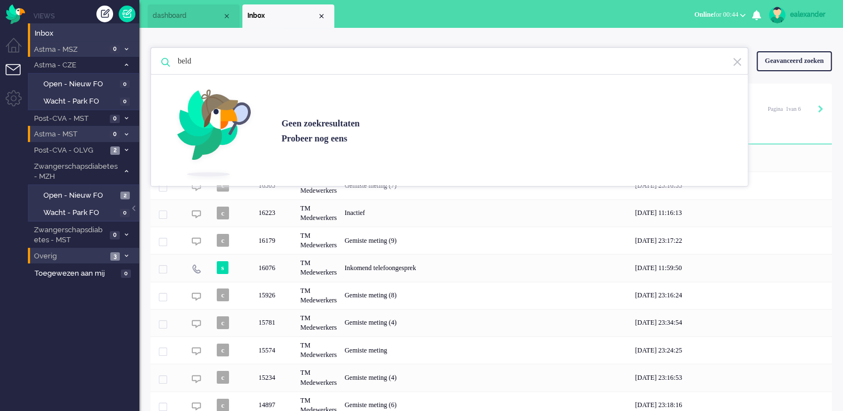
click at [700, 60] on img at bounding box center [737, 62] width 10 height 11
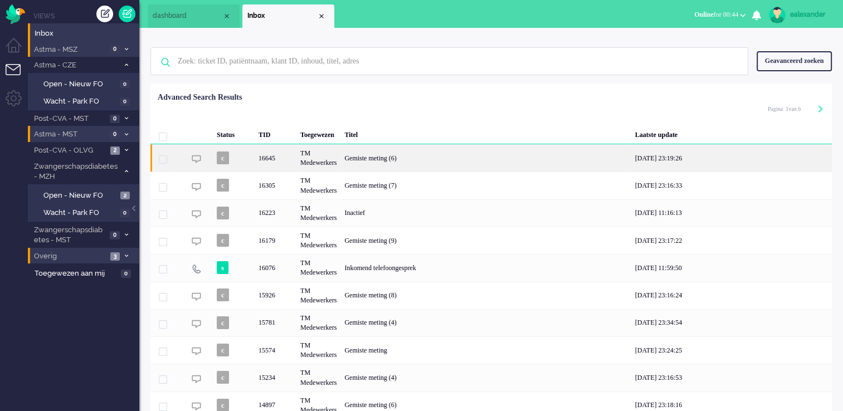
click at [398, 157] on div "Gemiste meting (6)" at bounding box center [486, 157] width 290 height 27
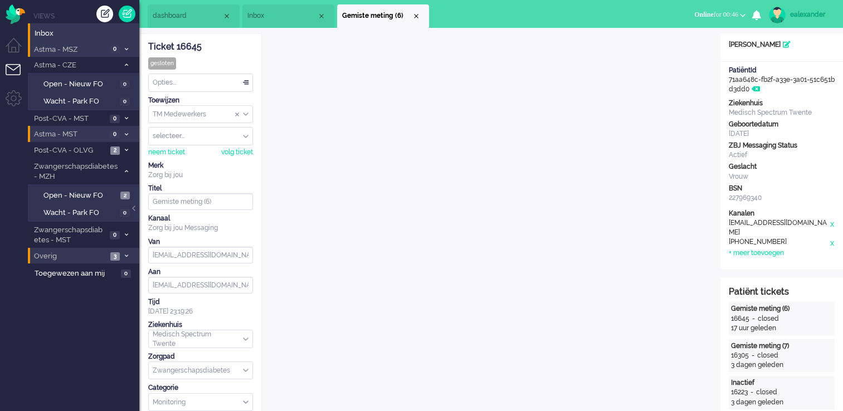
drag, startPoint x: 417, startPoint y: 17, endPoint x: 427, endPoint y: 18, distance: 9.5
click at [417, 17] on div "Close tab" at bounding box center [416, 16] width 9 height 9
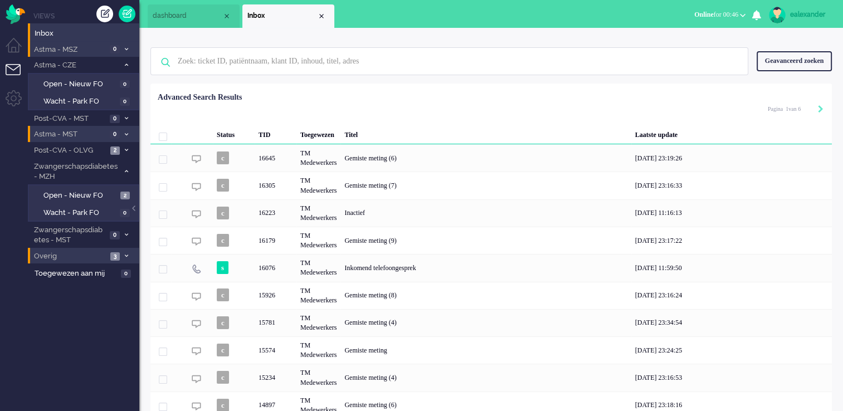
click at [700, 58] on div "Geavanceerd zoeken" at bounding box center [794, 61] width 75 height 20
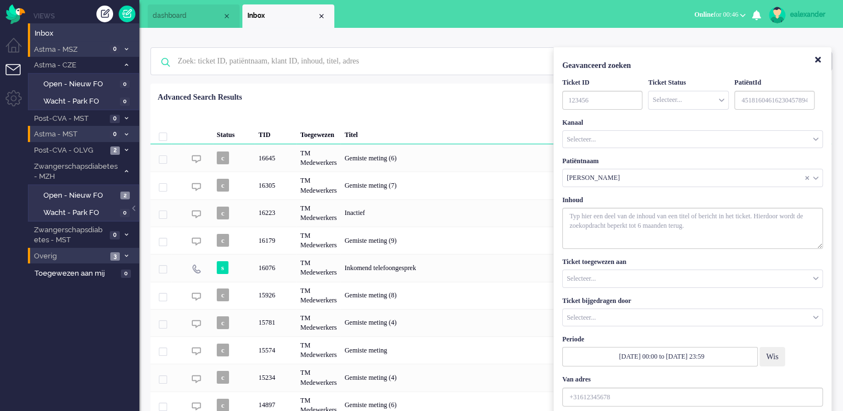
click at [607, 176] on input "Customer Name" at bounding box center [693, 177] width 260 height 17
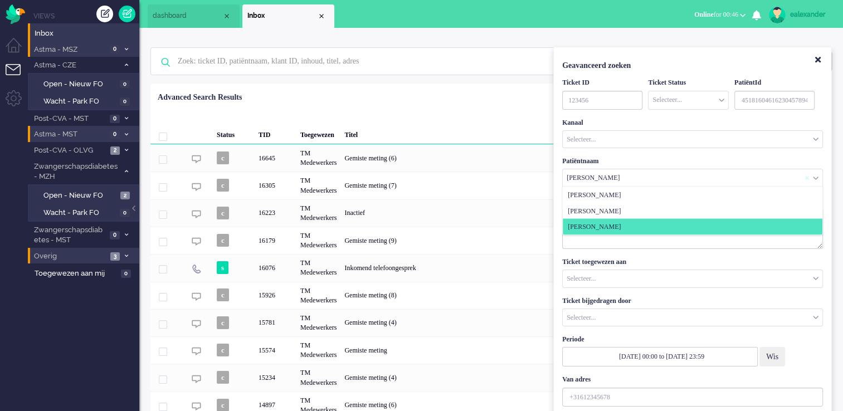
click at [700, 178] on span "Customer Name" at bounding box center [807, 178] width 4 height 8
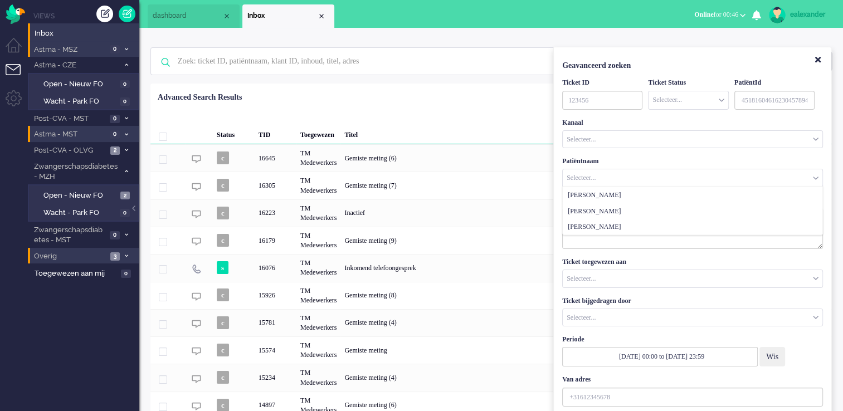
click at [700, 178] on input "Customer Name" at bounding box center [693, 177] width 260 height 17
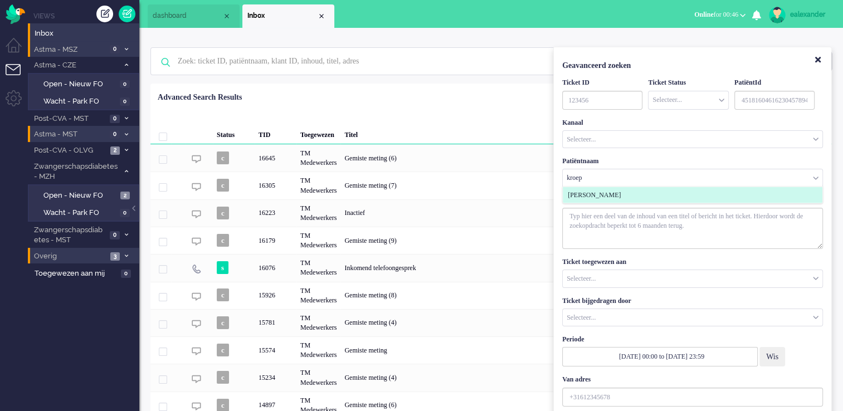
type input "kroep"
click at [686, 198] on li "[PERSON_NAME]" at bounding box center [693, 195] width 260 height 16
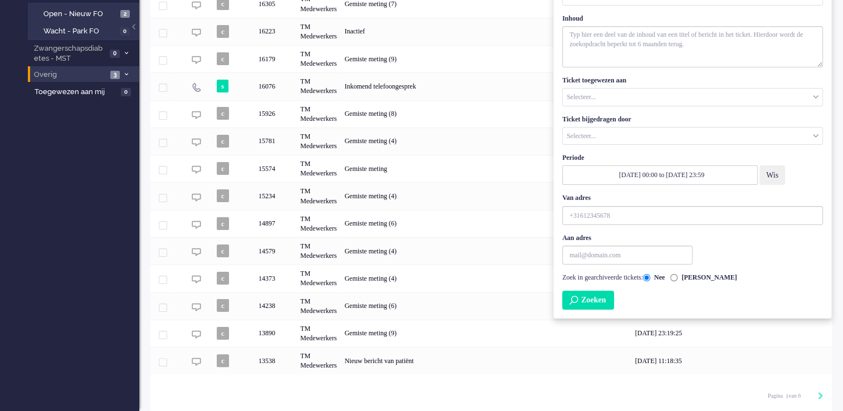
click at [600, 304] on button "Zoeken" at bounding box center [588, 300] width 52 height 19
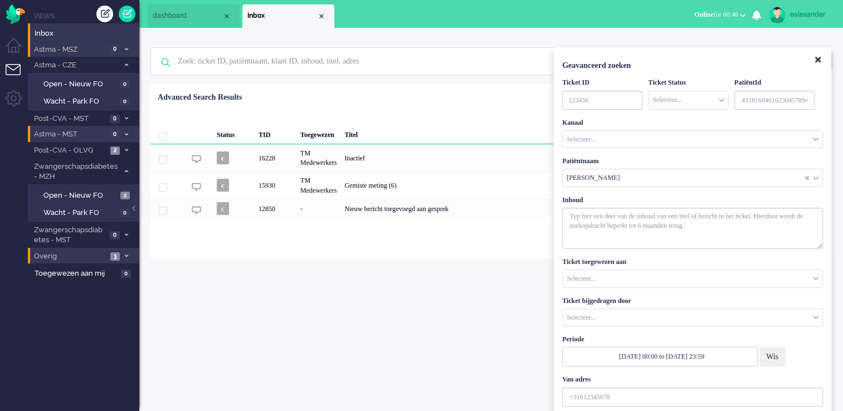
click at [700, 61] on button "Close" at bounding box center [818, 60] width 19 height 18
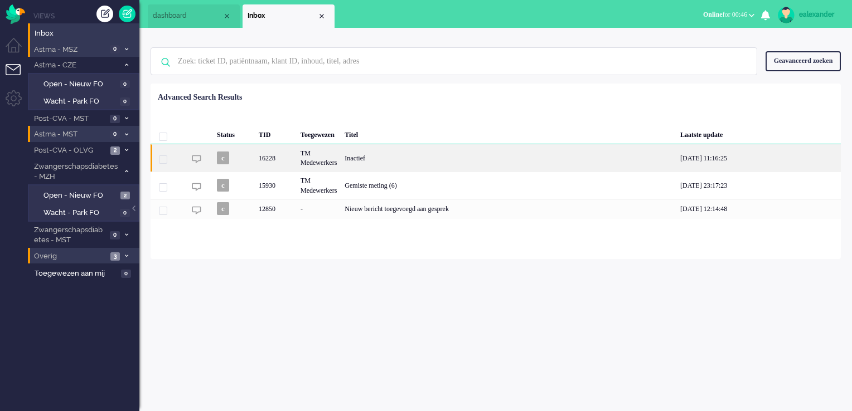
click at [458, 161] on div "Inactief" at bounding box center [509, 157] width 336 height 27
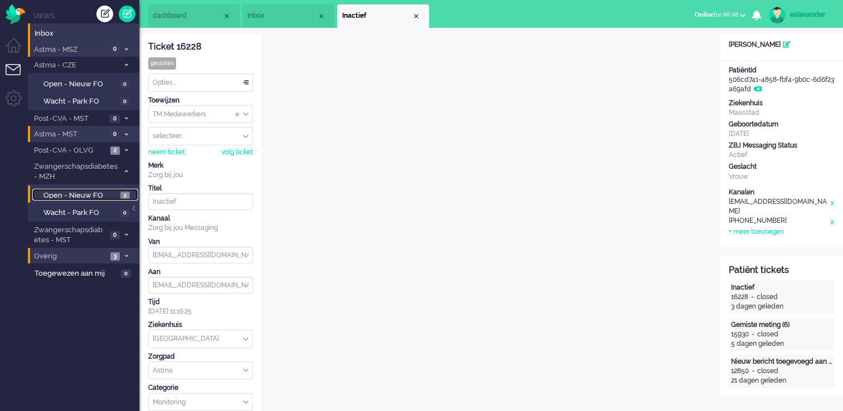
click at [77, 192] on span "Open - Nieuw FO" at bounding box center [80, 196] width 74 height 11
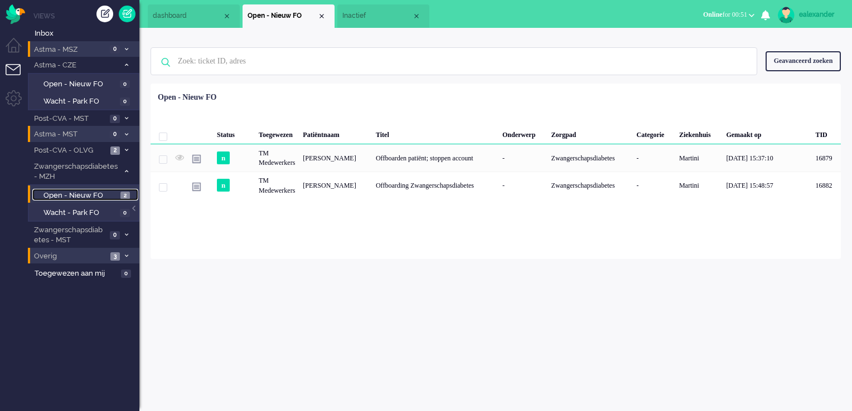
click at [374, 26] on li "Inactief" at bounding box center [383, 15] width 92 height 23
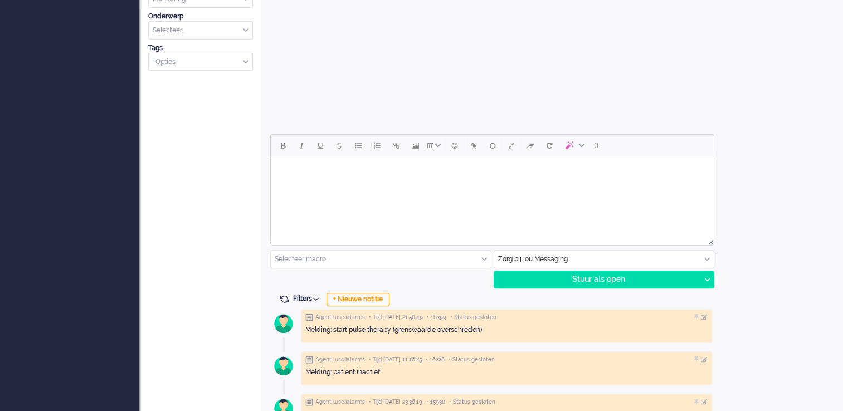
scroll to position [502, 0]
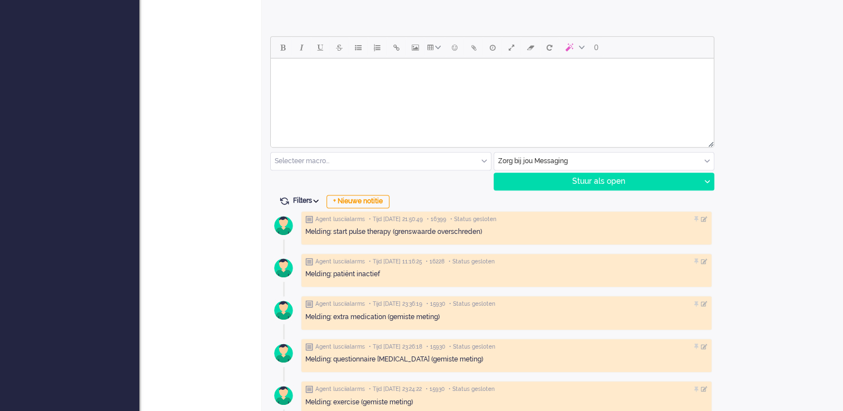
click at [317, 200] on icon at bounding box center [316, 201] width 6 height 3
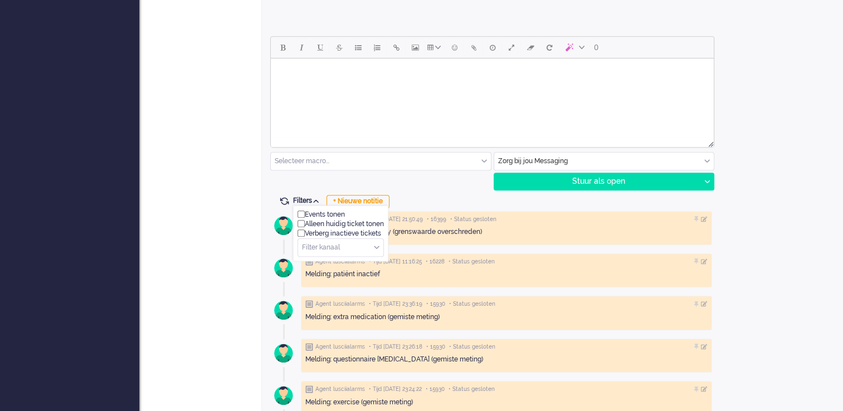
click at [315, 210] on div "Events tonen" at bounding box center [341, 214] width 86 height 9
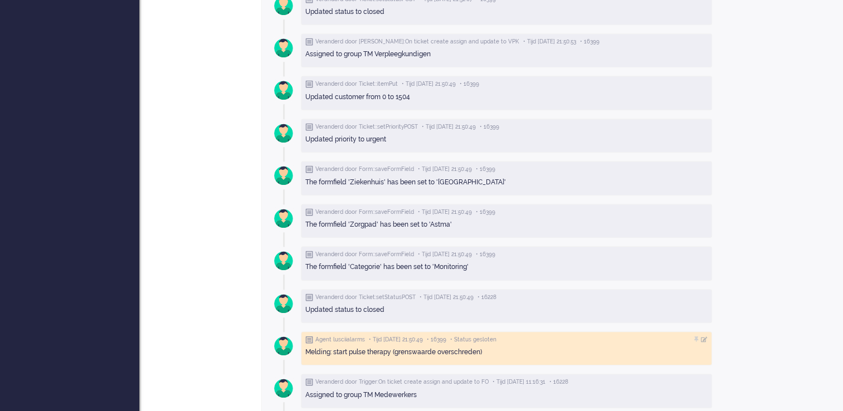
scroll to position [557, 0]
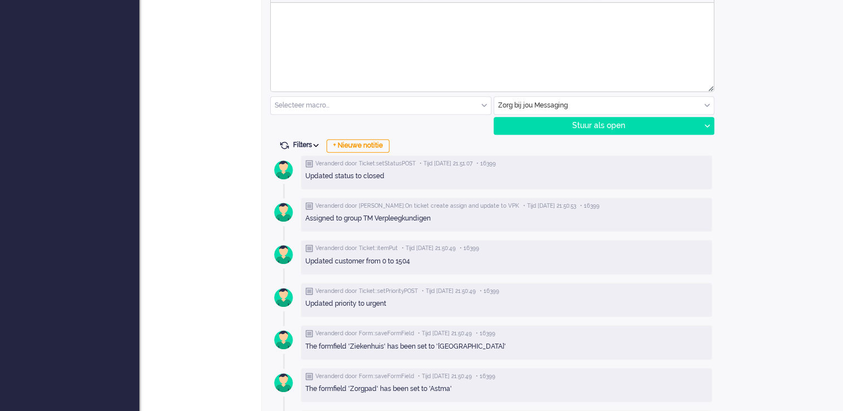
click at [316, 145] on icon at bounding box center [316, 145] width 6 height 3
click at [317, 157] on div "Events tonen" at bounding box center [341, 158] width 86 height 9
checkbox input "false"
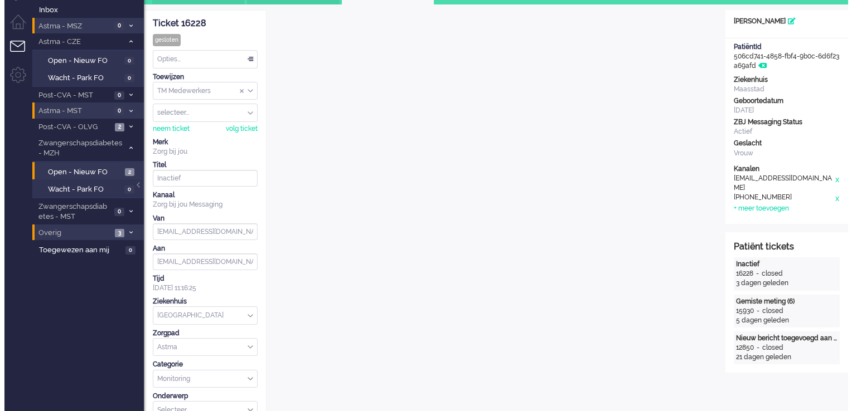
scroll to position [0, 0]
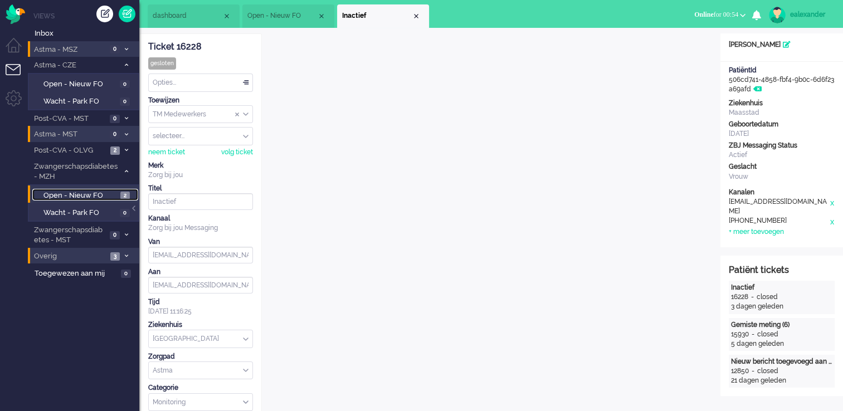
click at [102, 192] on span "Open - Nieuw FO" at bounding box center [80, 196] width 74 height 11
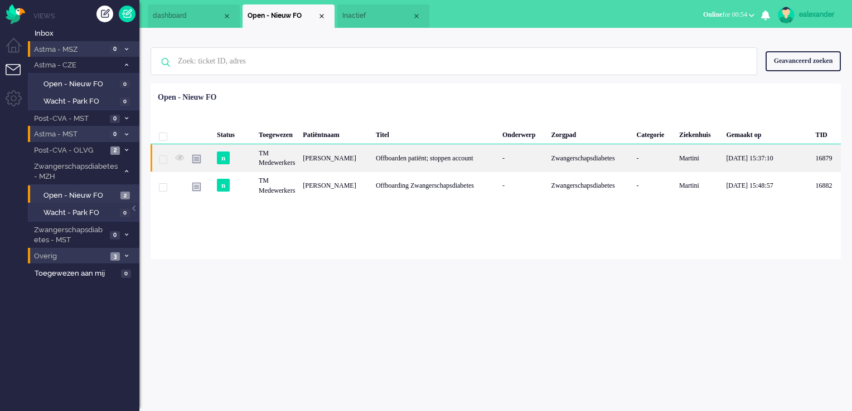
click at [458, 162] on div "Offboarden patiënt; stoppen account" at bounding box center [435, 157] width 127 height 27
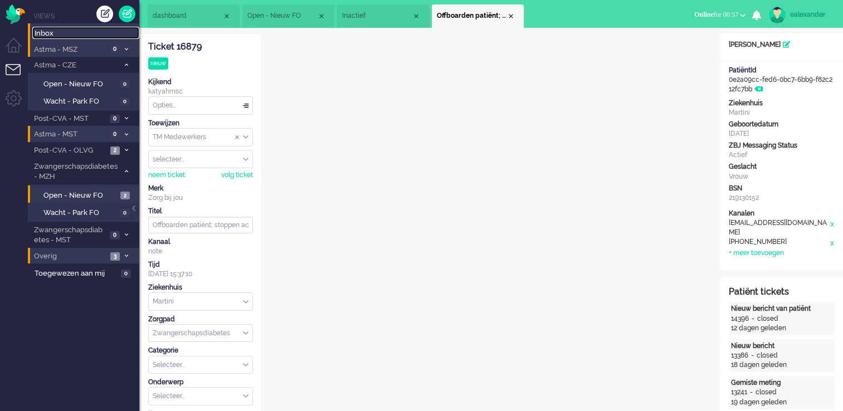
click at [74, 35] on span "Inbox" at bounding box center [87, 33] width 105 height 11
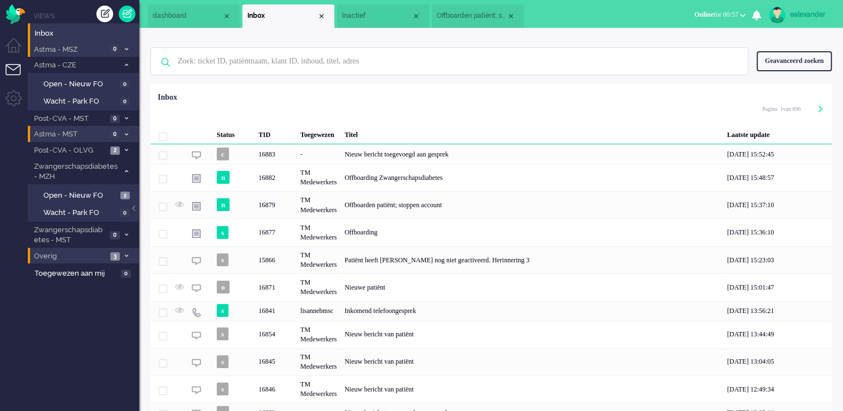
click at [700, 67] on div "Geavanceerd zoeken" at bounding box center [794, 61] width 75 height 20
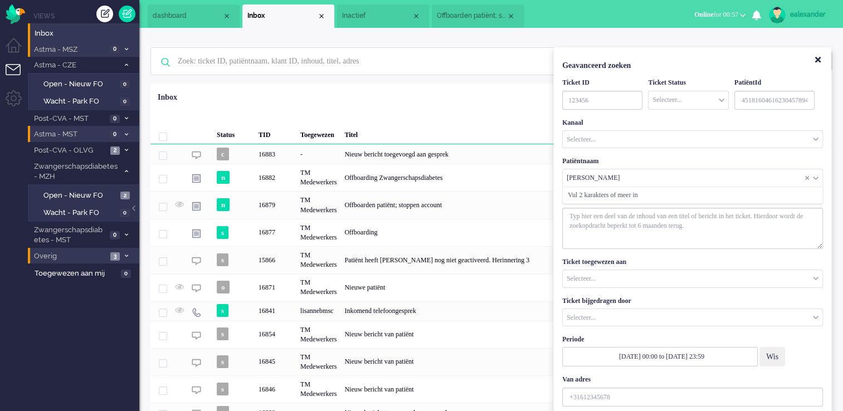
click at [660, 179] on input "Customer Name" at bounding box center [693, 177] width 260 height 17
drag, startPoint x: 809, startPoint y: 178, endPoint x: 803, endPoint y: 178, distance: 6.7
click at [700, 178] on span "Customer Name" at bounding box center [809, 178] width 8 height 8
click at [689, 177] on input "Customer Name" at bounding box center [693, 177] width 260 height 17
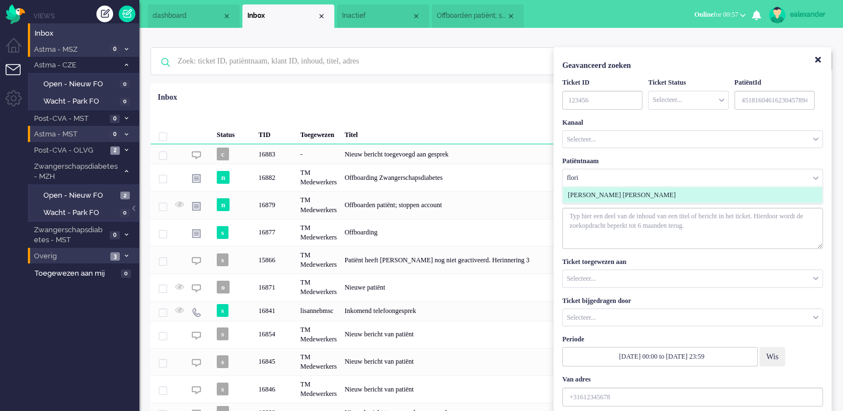
type input "flori"
click at [676, 195] on span "[PERSON_NAME] [PERSON_NAME]" at bounding box center [622, 195] width 108 height 9
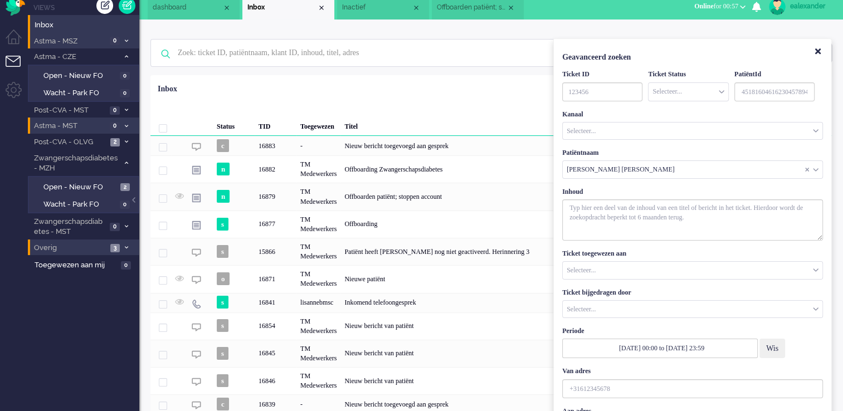
scroll to position [142, 0]
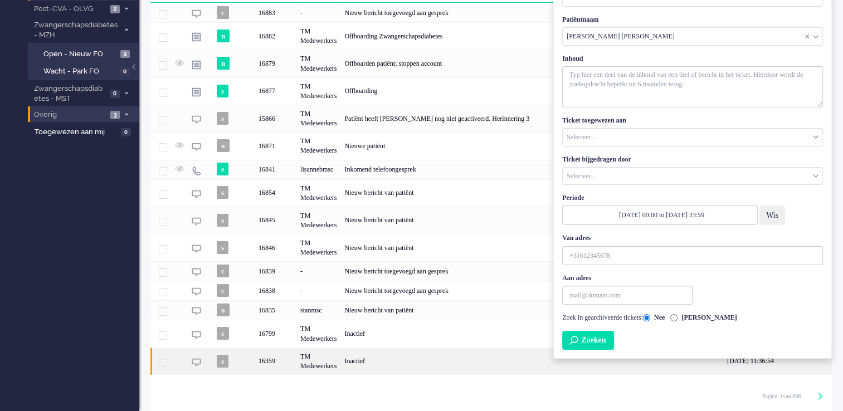
click at [586, 331] on div "Inactief" at bounding box center [532, 361] width 383 height 27
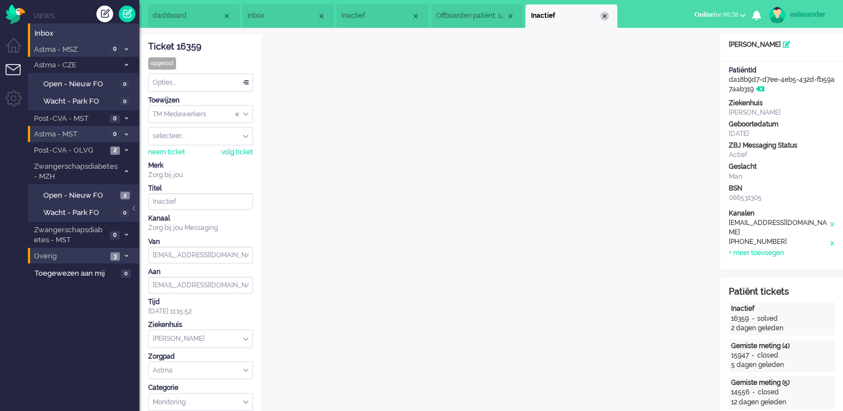
click at [605, 15] on div "Close tab" at bounding box center [604, 16] width 9 height 9
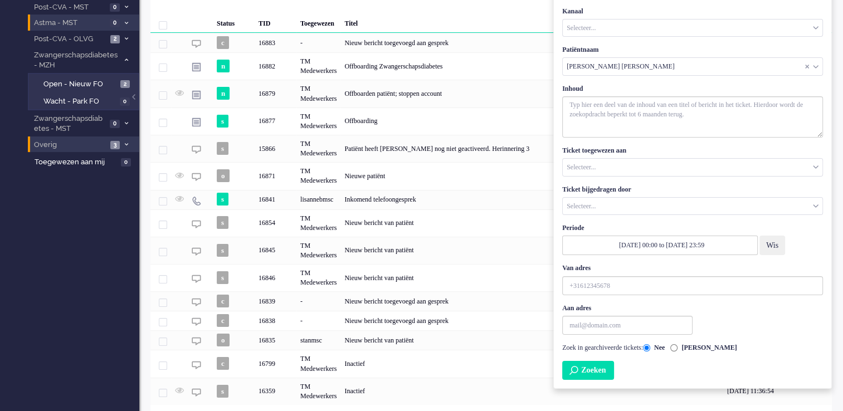
click at [600, 331] on button "Zoeken" at bounding box center [588, 370] width 52 height 19
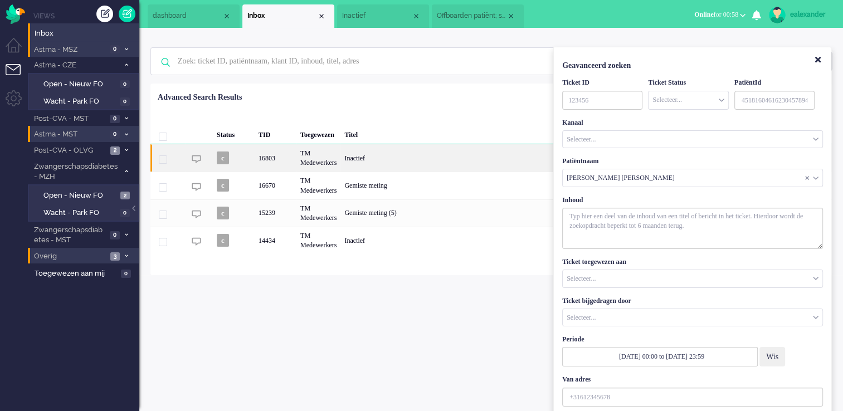
click at [388, 150] on div "Inactief" at bounding box center [469, 157] width 256 height 27
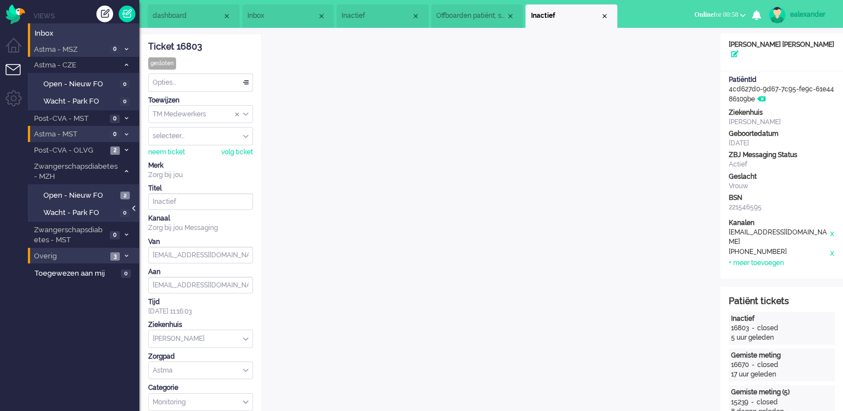
click at [137, 208] on div at bounding box center [135, 214] width 6 height 17
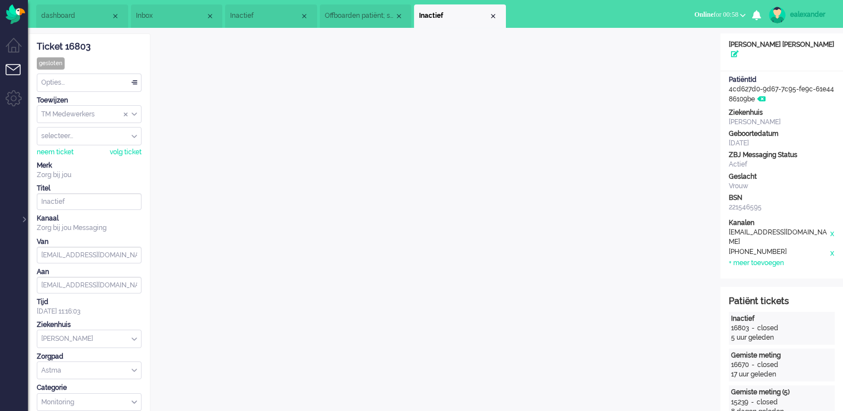
click at [128, 86] on div "Opties..." at bounding box center [89, 82] width 104 height 17
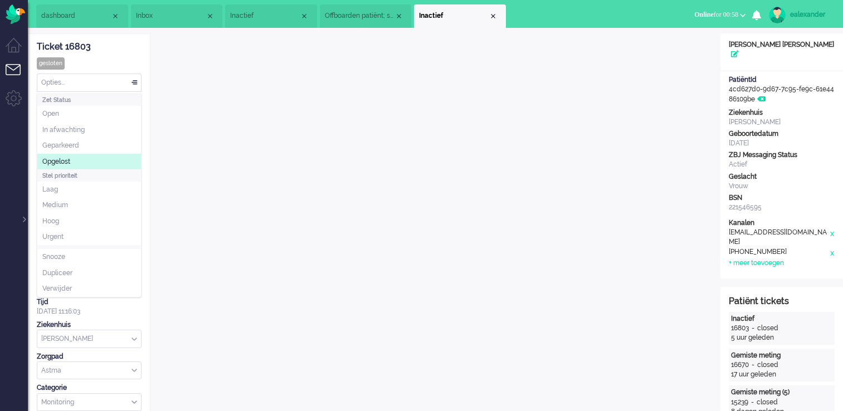
click at [106, 158] on li "Opgelost" at bounding box center [89, 162] width 104 height 16
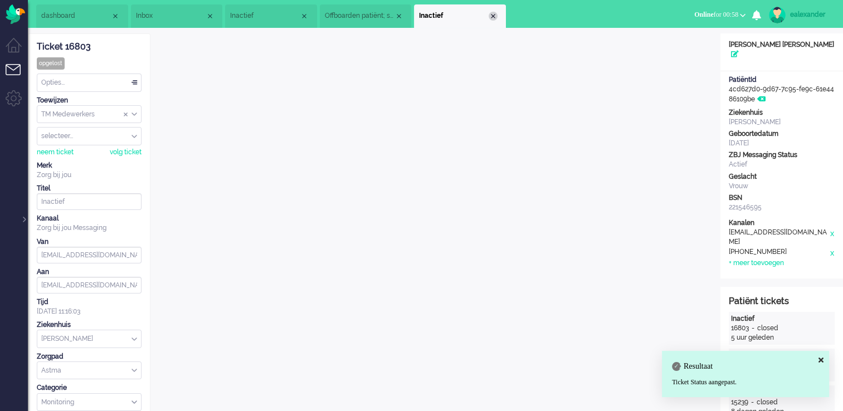
click at [493, 16] on div "Close tab" at bounding box center [493, 16] width 9 height 9
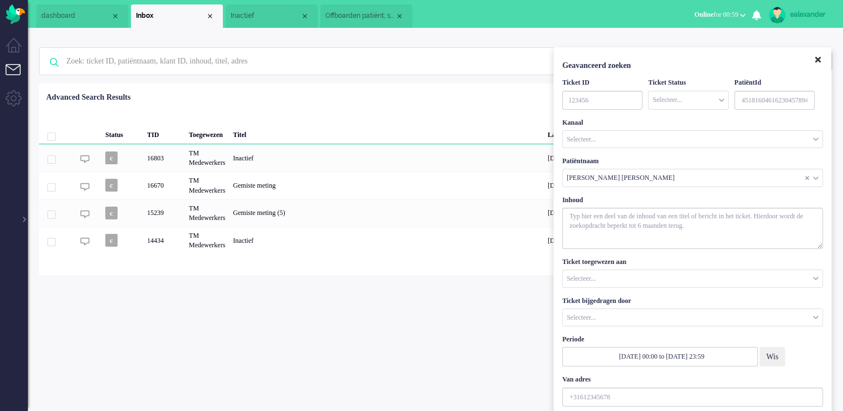
click at [700, 59] on icon "Close" at bounding box center [818, 60] width 6 height 8
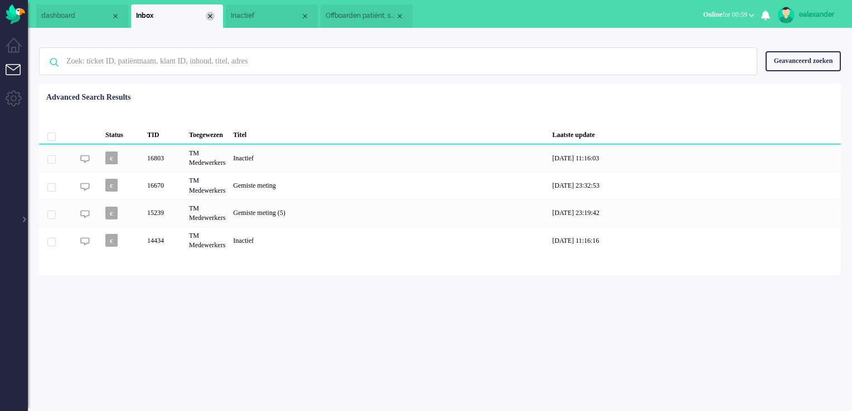
click at [213, 15] on div "Close tab" at bounding box center [210, 16] width 9 height 9
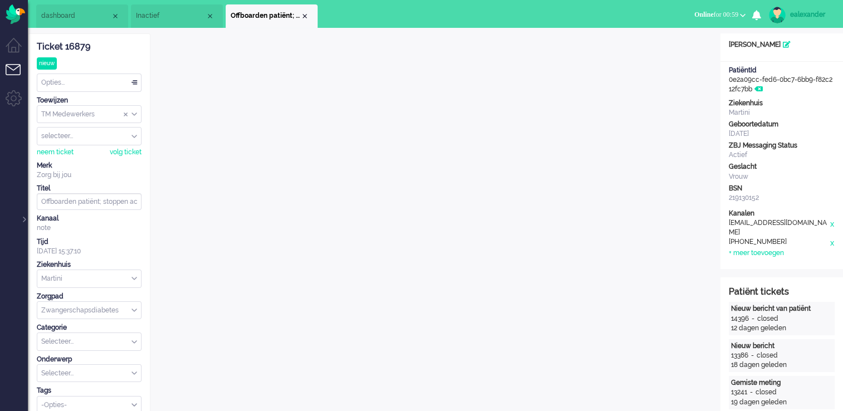
click at [196, 18] on span "Inactief" at bounding box center [171, 15] width 70 height 9
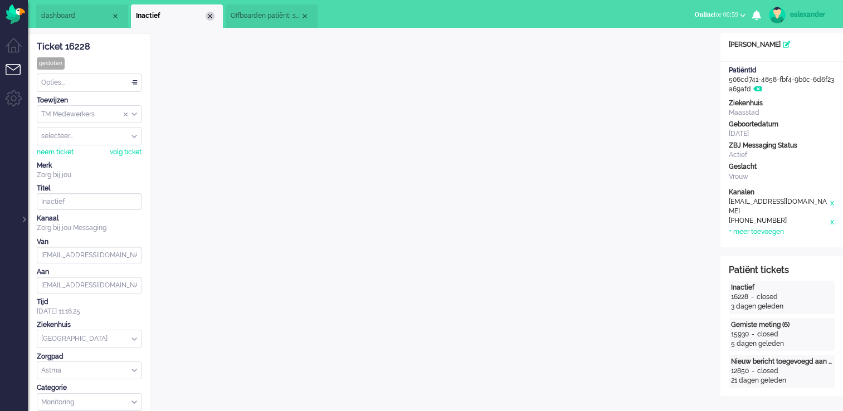
click at [209, 16] on div "Close tab" at bounding box center [210, 16] width 9 height 9
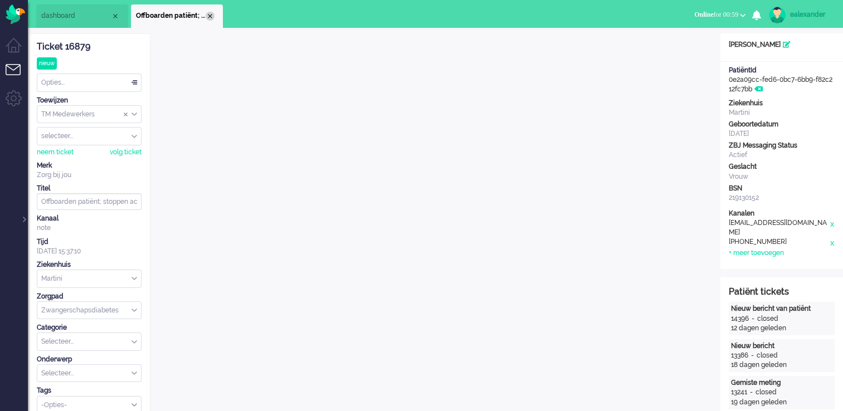
drag, startPoint x: 207, startPoint y: 16, endPoint x: 185, endPoint y: 17, distance: 22.3
click at [207, 16] on div "Close tab" at bounding box center [210, 16] width 9 height 9
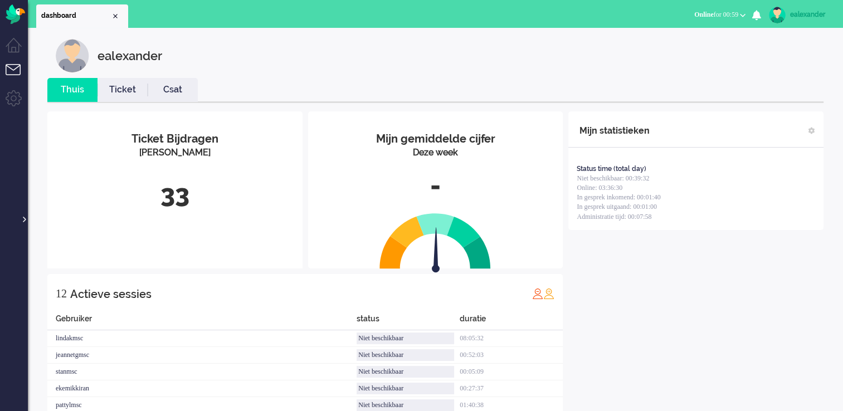
click at [21, 220] on div at bounding box center [24, 214] width 6 height 17
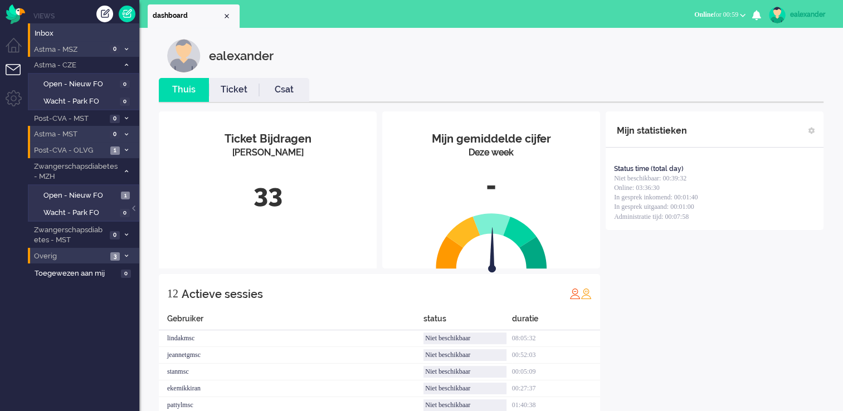
click at [106, 150] on span "Post-CVA - OLVG" at bounding box center [69, 150] width 75 height 11
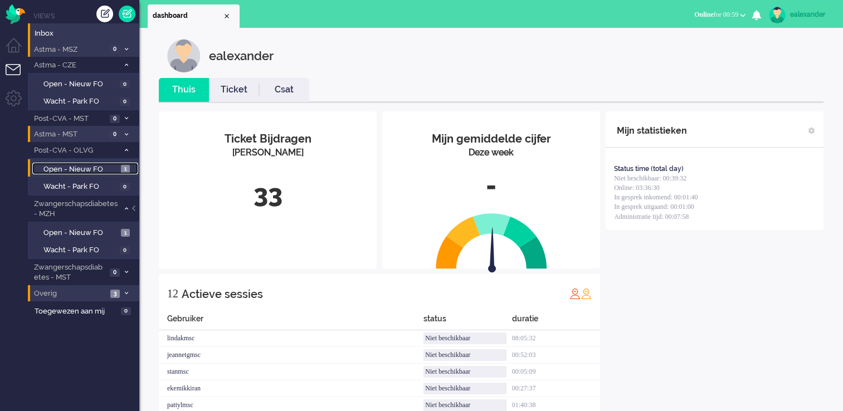
click at [107, 169] on span "Open - Nieuw FO" at bounding box center [80, 169] width 75 height 11
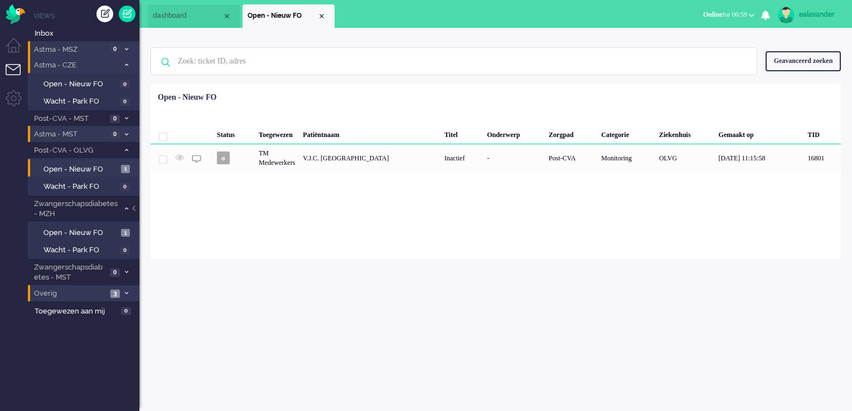
click at [118, 67] on span "Astma - CZE" at bounding box center [75, 65] width 86 height 11
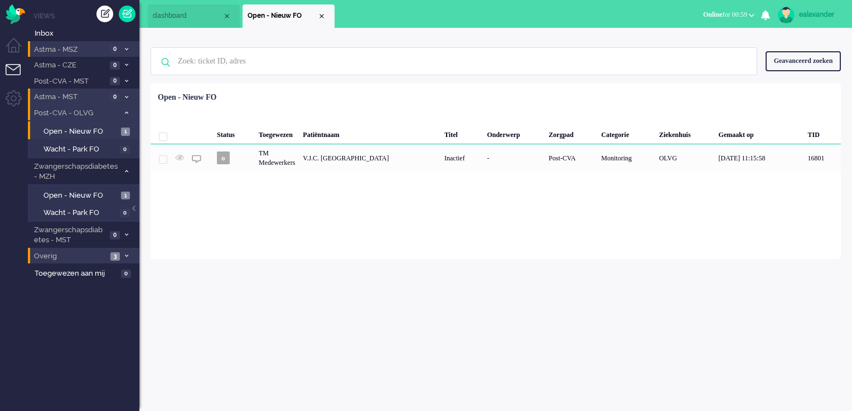
click at [127, 113] on icon at bounding box center [126, 113] width 3 height 4
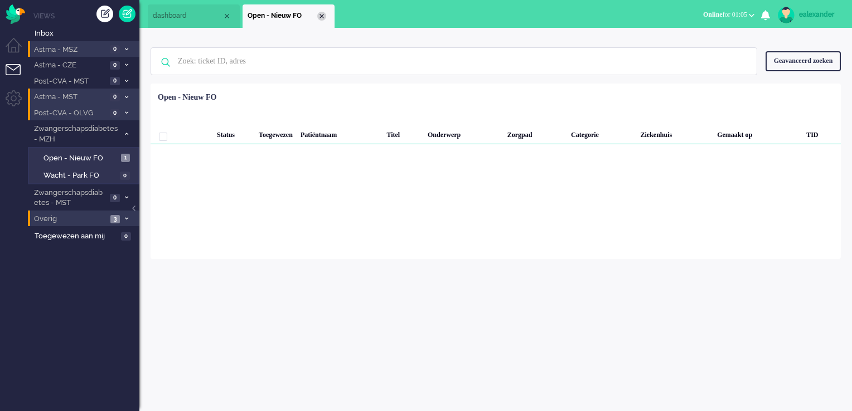
click at [322, 16] on div "Close tab" at bounding box center [321, 16] width 9 height 9
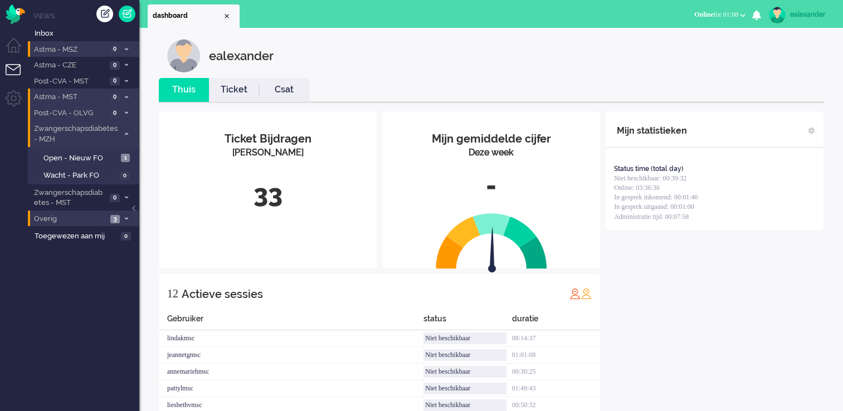
click at [127, 132] on icon at bounding box center [126, 134] width 3 height 4
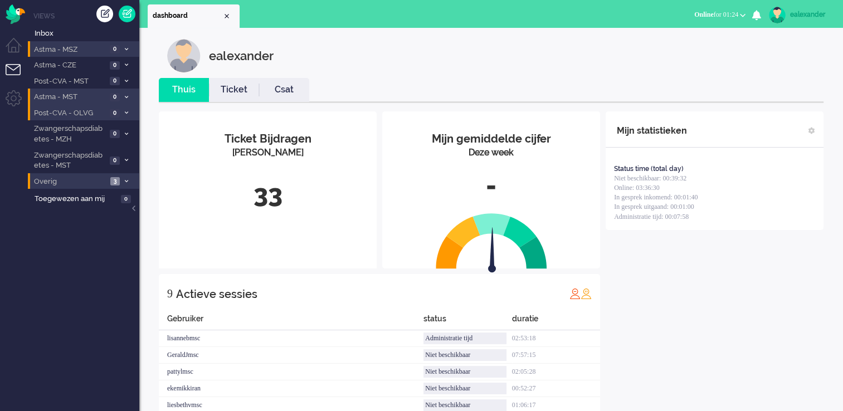
click at [230, 86] on link "Ticket" at bounding box center [234, 90] width 50 height 13
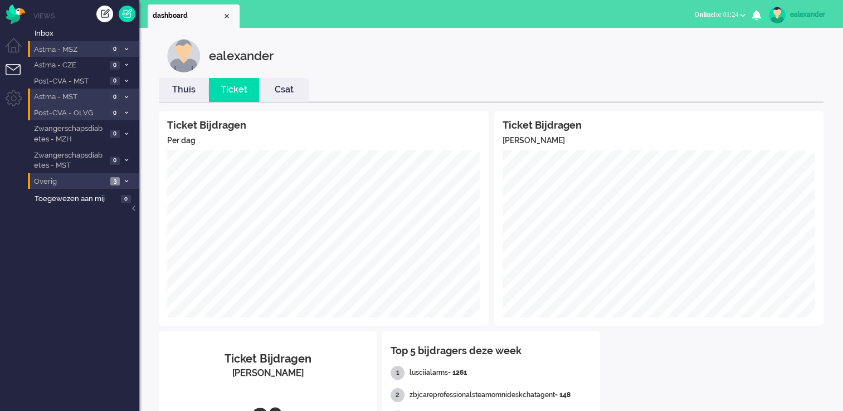
click at [164, 89] on link "Thuis" at bounding box center [184, 90] width 50 height 13
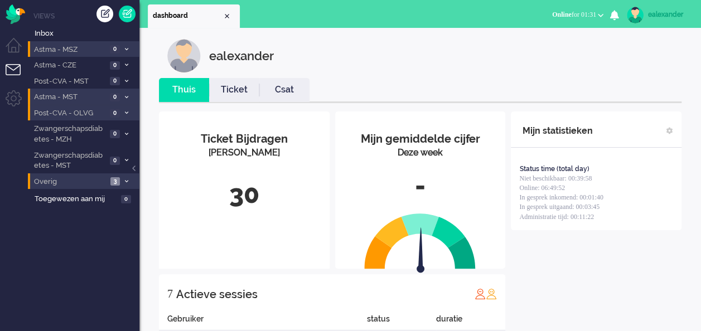
click at [592, 13] on span "Online for 01:31" at bounding box center [574, 15] width 44 height 8
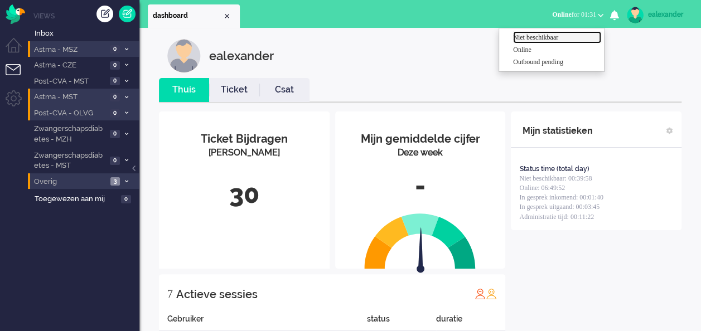
click at [562, 36] on label "Niet beschikbaar" at bounding box center [557, 37] width 88 height 9
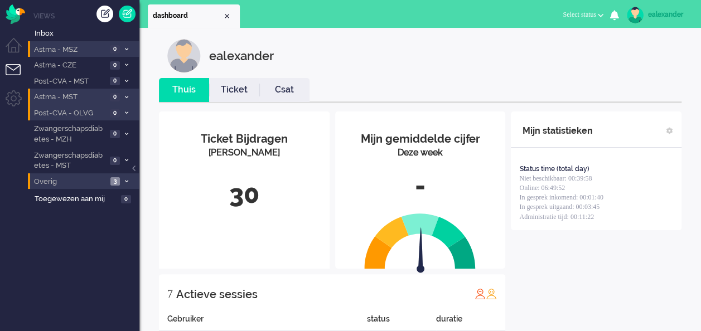
click at [667, 16] on div "ealexander" at bounding box center [669, 14] width 42 height 11
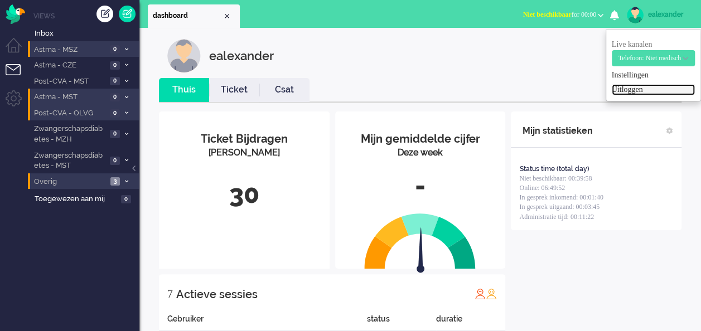
click at [633, 93] on link "Uitloggen" at bounding box center [652, 89] width 83 height 11
